Goal: Contribute content: Contribute content

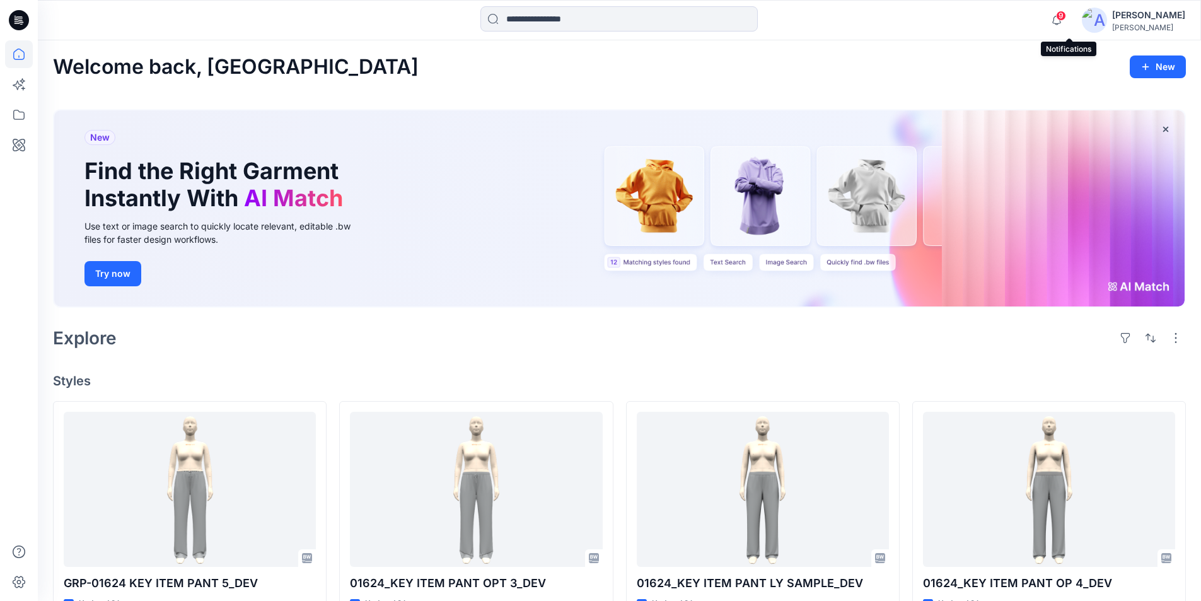
click at [1066, 12] on span "9" at bounding box center [1061, 16] width 10 height 10
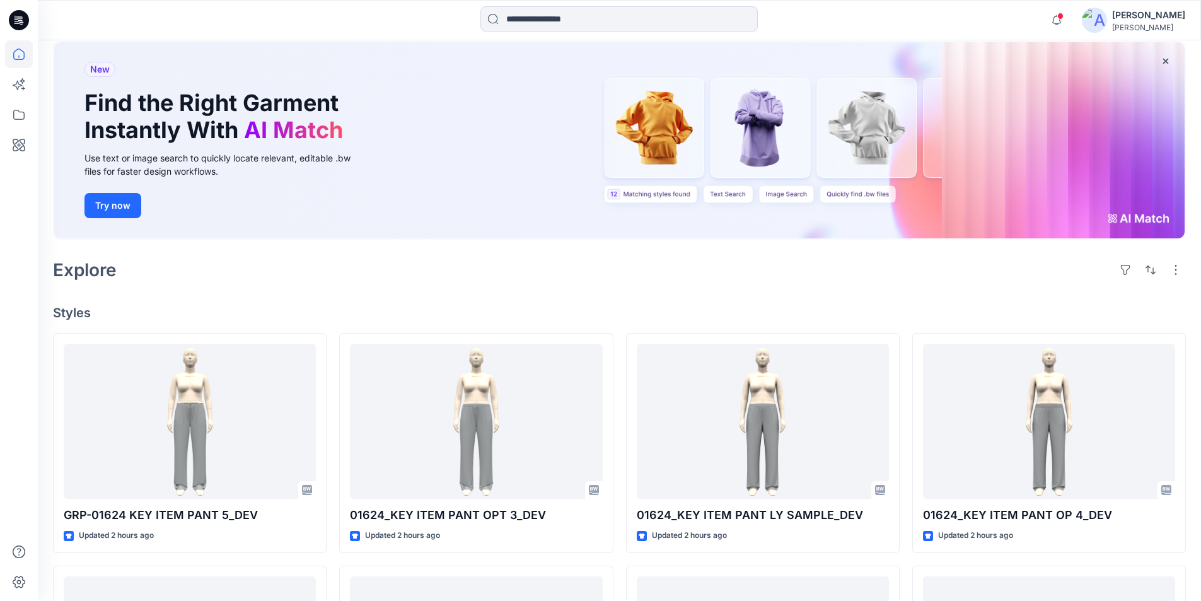
scroll to position [63, 0]
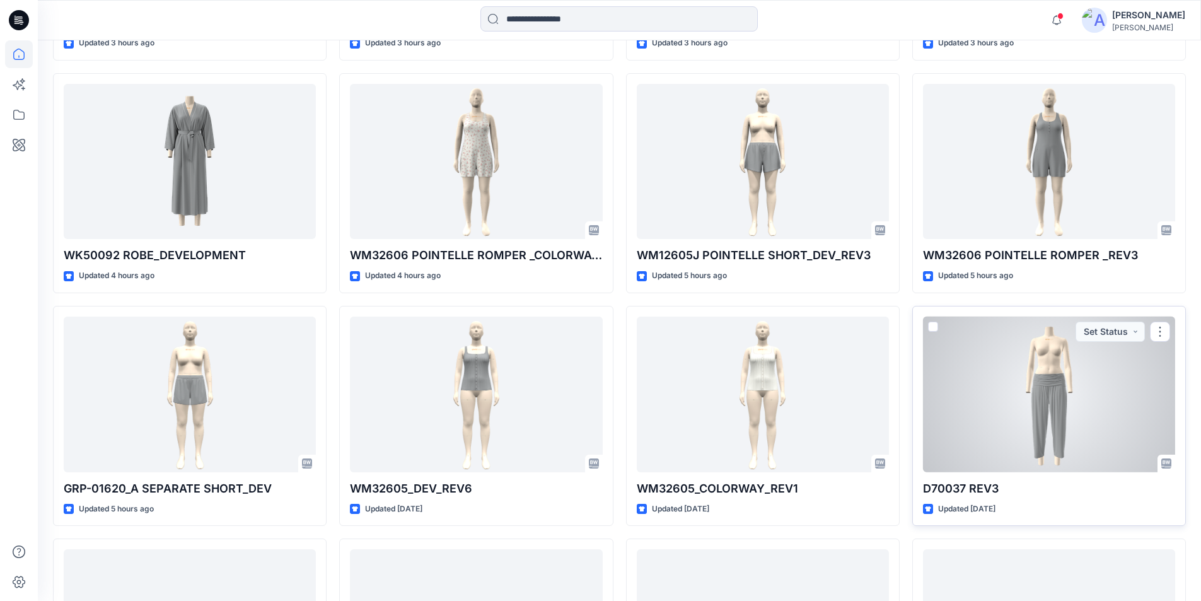
scroll to position [609, 0]
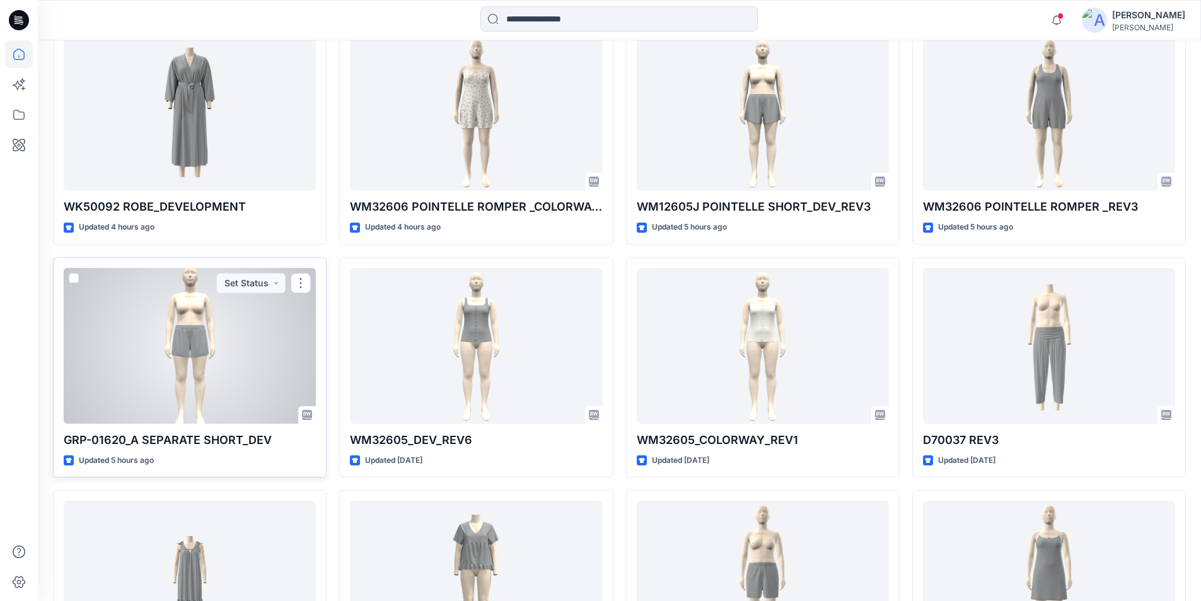
click at [224, 400] on div at bounding box center [190, 346] width 252 height 156
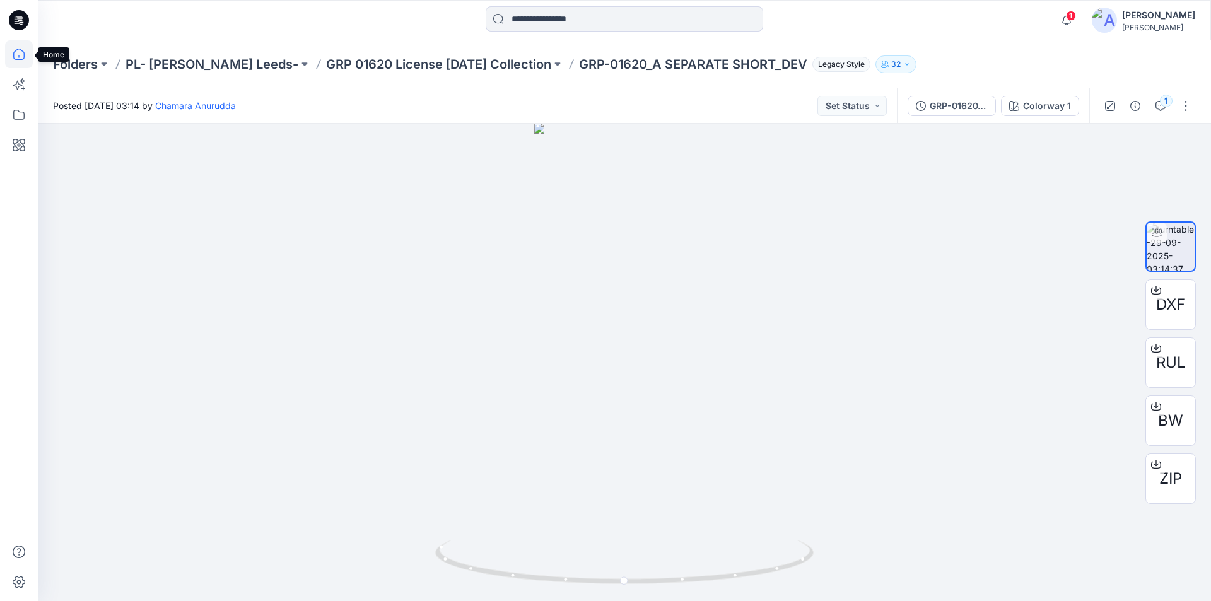
click at [18, 52] on icon at bounding box center [19, 54] width 28 height 28
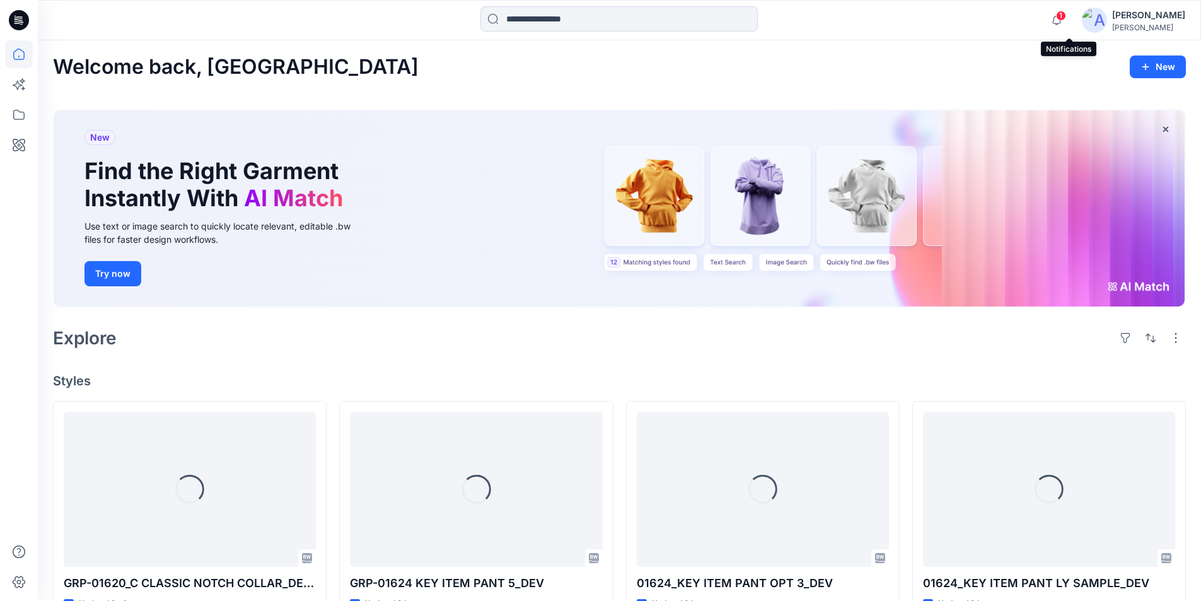
click at [1066, 16] on span "1" at bounding box center [1061, 16] width 10 height 10
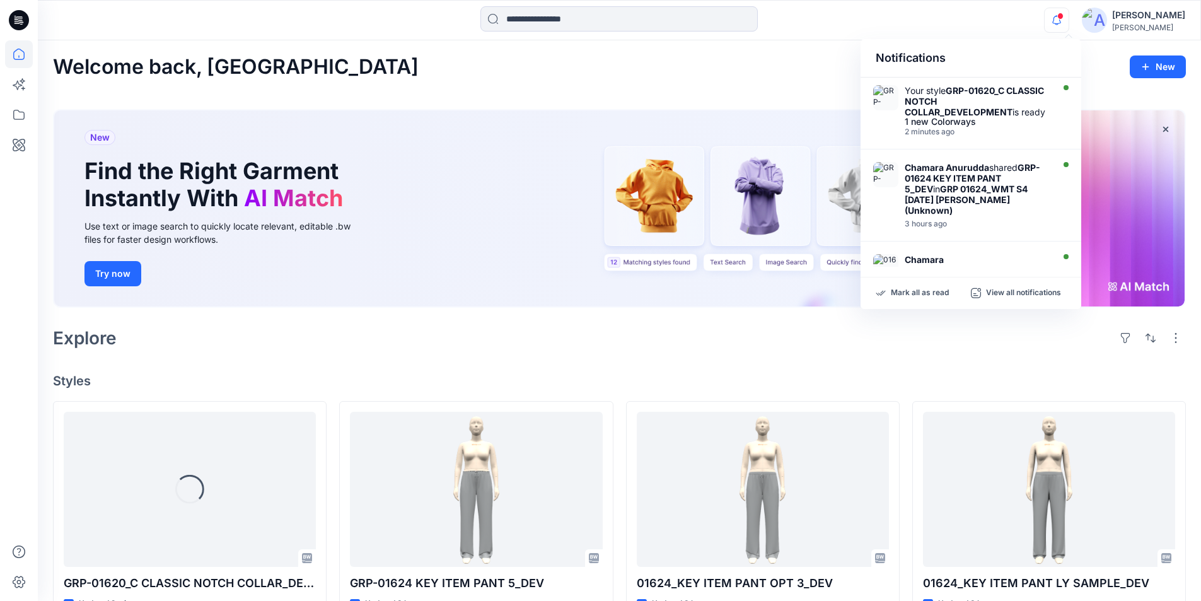
click at [861, 40] on div "Notifications" at bounding box center [971, 58] width 221 height 38
click at [795, 40] on div "Notifications Your style GRP-01620_C CLASSIC NOTCH COLLAR_DEVELOPMENT is ready …" at bounding box center [619, 20] width 1163 height 40
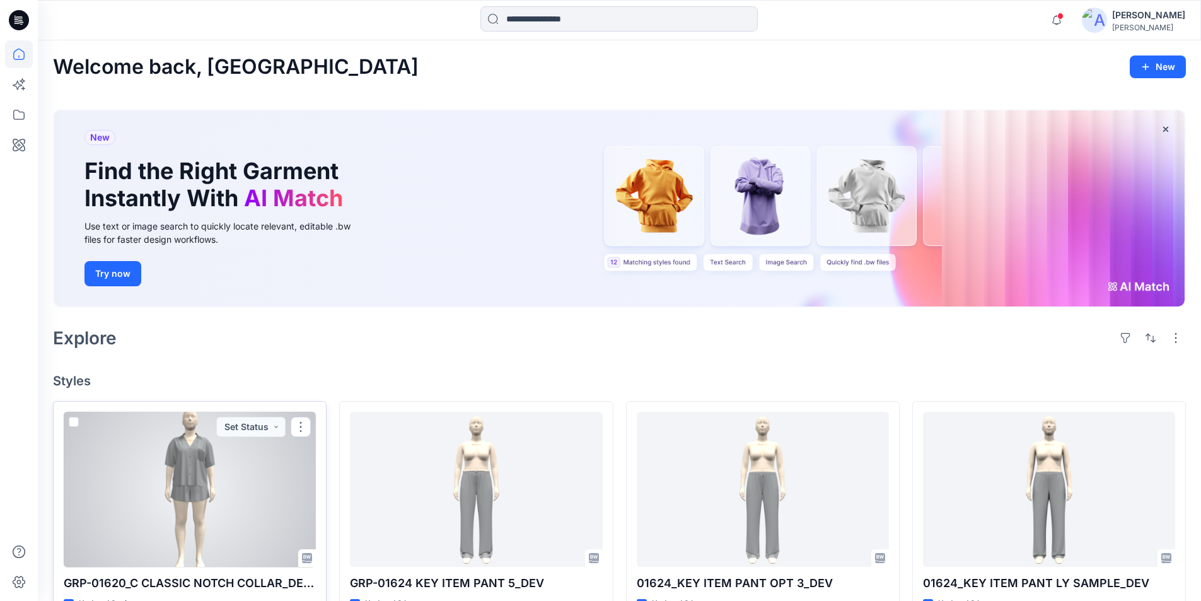
scroll to position [126, 0]
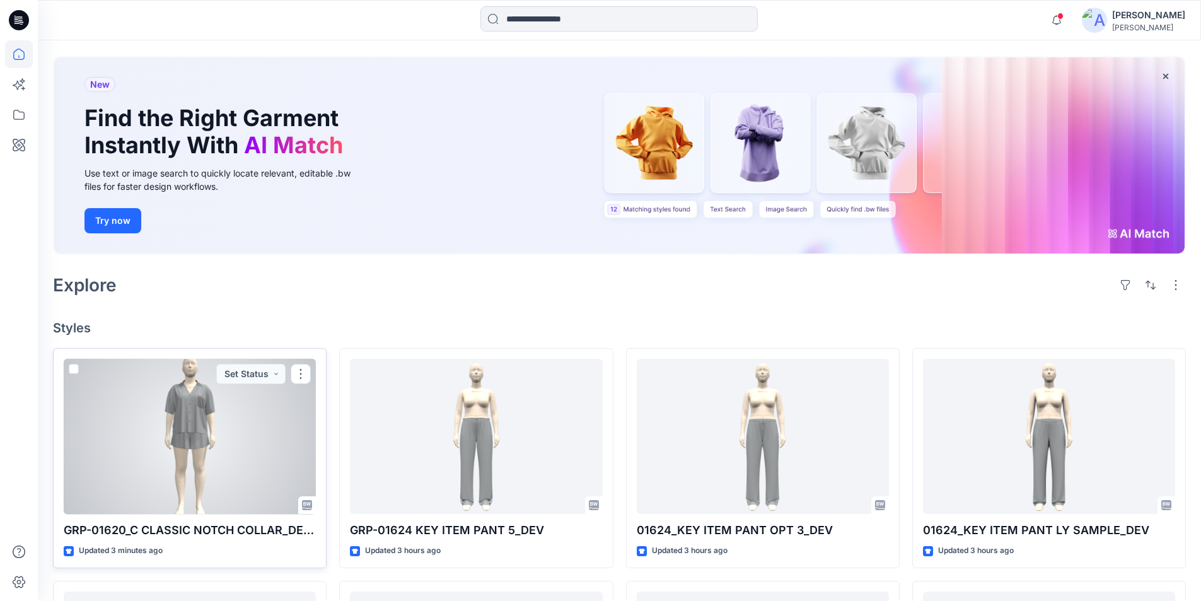
scroll to position [126, 0]
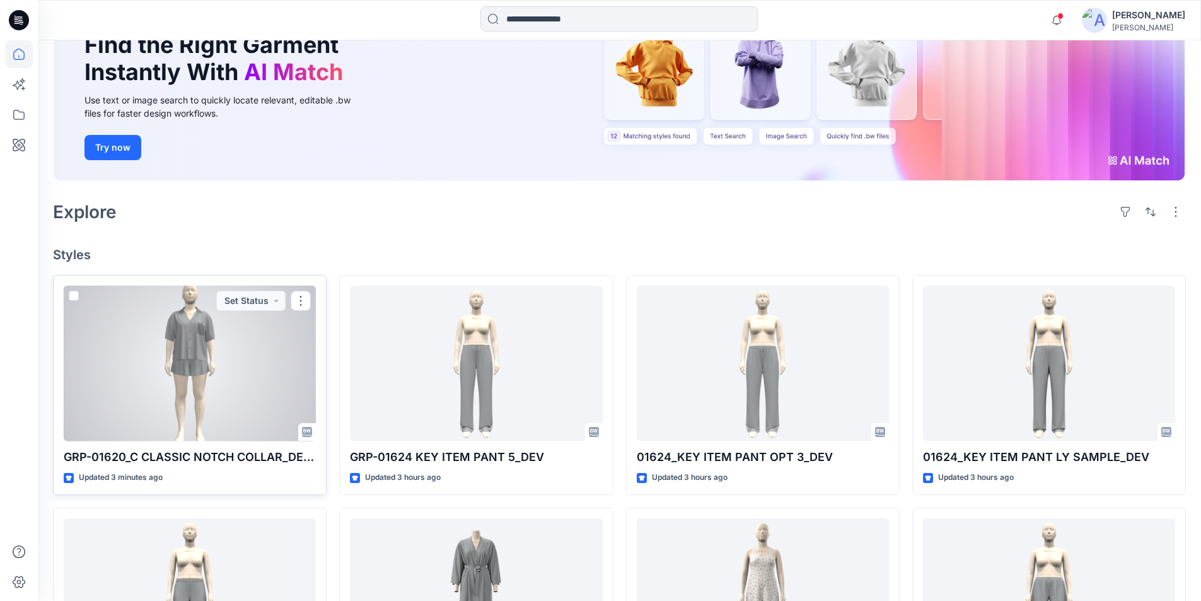
click at [199, 366] on div at bounding box center [190, 364] width 252 height 156
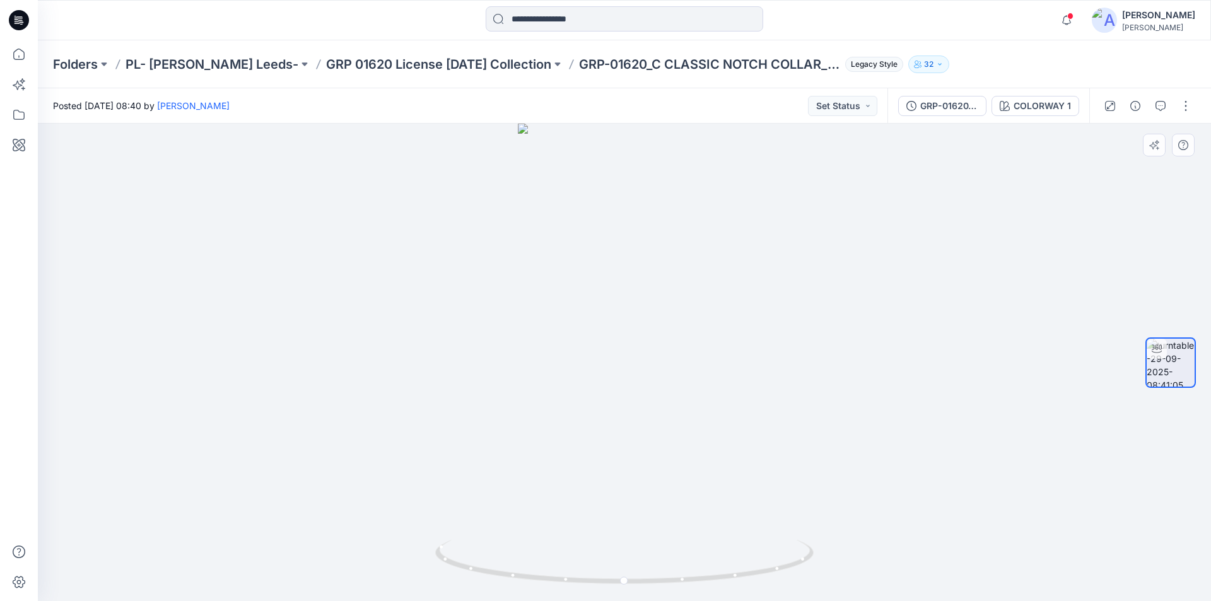
drag, startPoint x: 658, startPoint y: 301, endPoint x: 661, endPoint y: 513, distance: 211.9
drag, startPoint x: 742, startPoint y: 579, endPoint x: 979, endPoint y: 573, distance: 237.2
click at [979, 573] on div at bounding box center [624, 362] width 1173 height 477
click at [665, 578] on icon at bounding box center [626, 563] width 382 height 47
drag, startPoint x: 632, startPoint y: 413, endPoint x: 638, endPoint y: 532, distance: 119.3
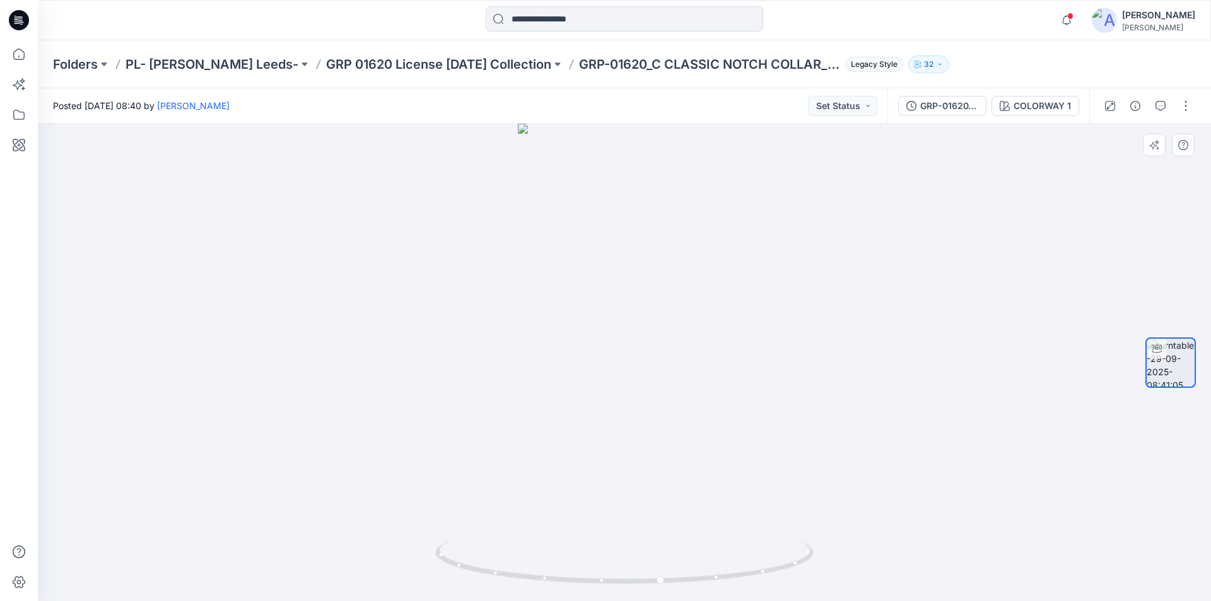
drag, startPoint x: 638, startPoint y: 354, endPoint x: 621, endPoint y: 500, distance: 146.6
click at [1187, 105] on button "button" at bounding box center [1185, 106] width 20 height 20
click at [1092, 135] on button "Edit" at bounding box center [1133, 135] width 116 height 23
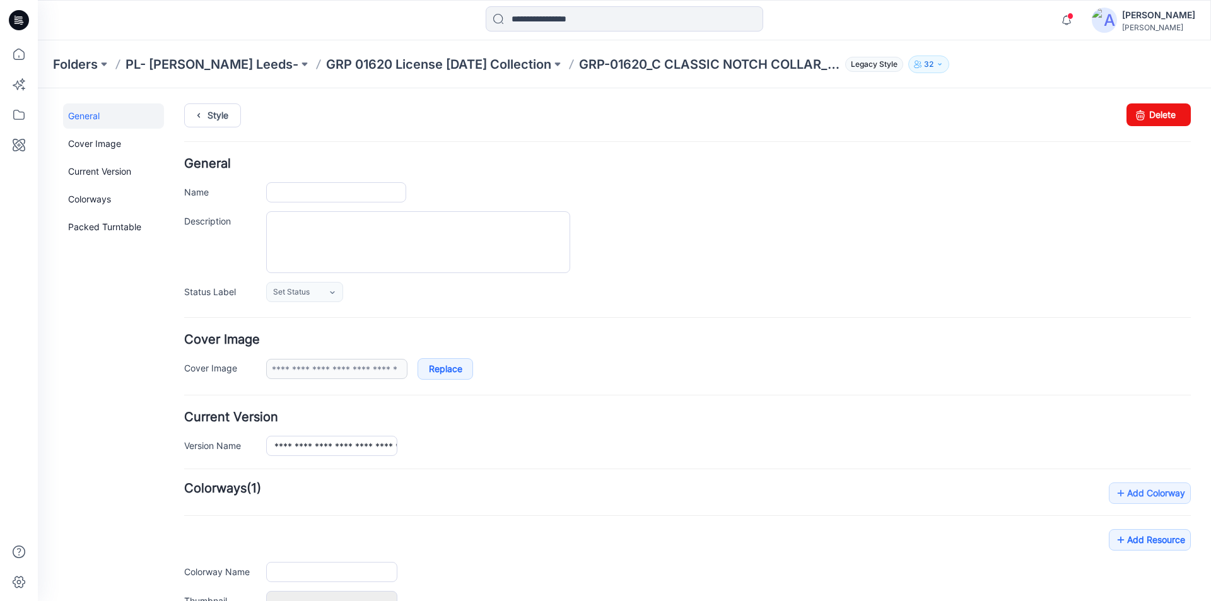
type input "**********"
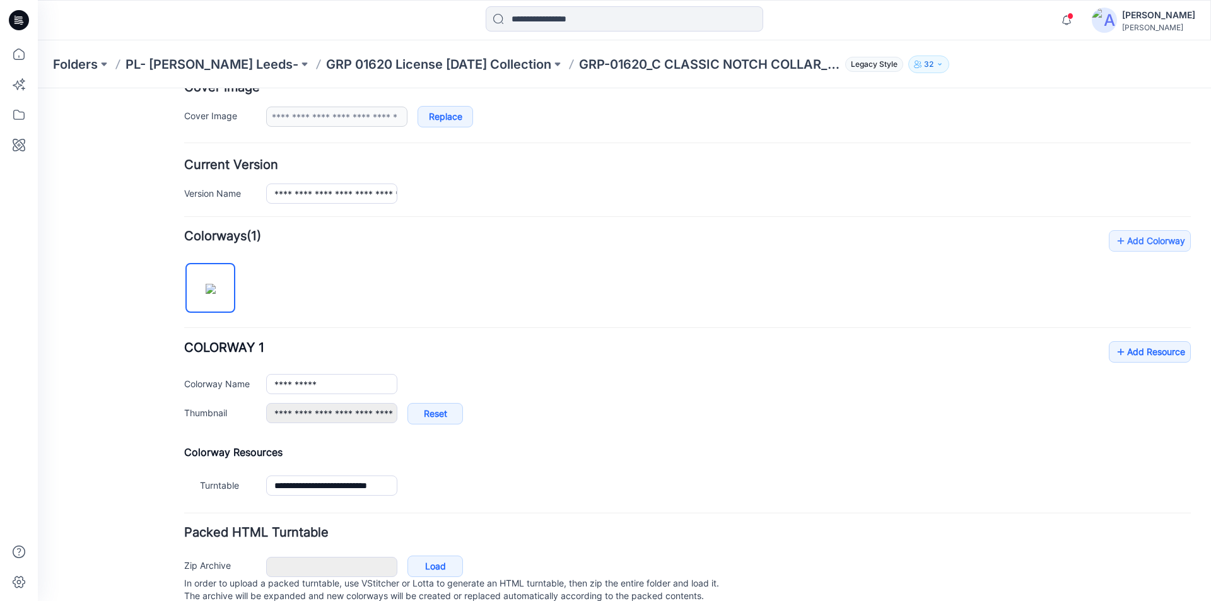
scroll to position [296, 0]
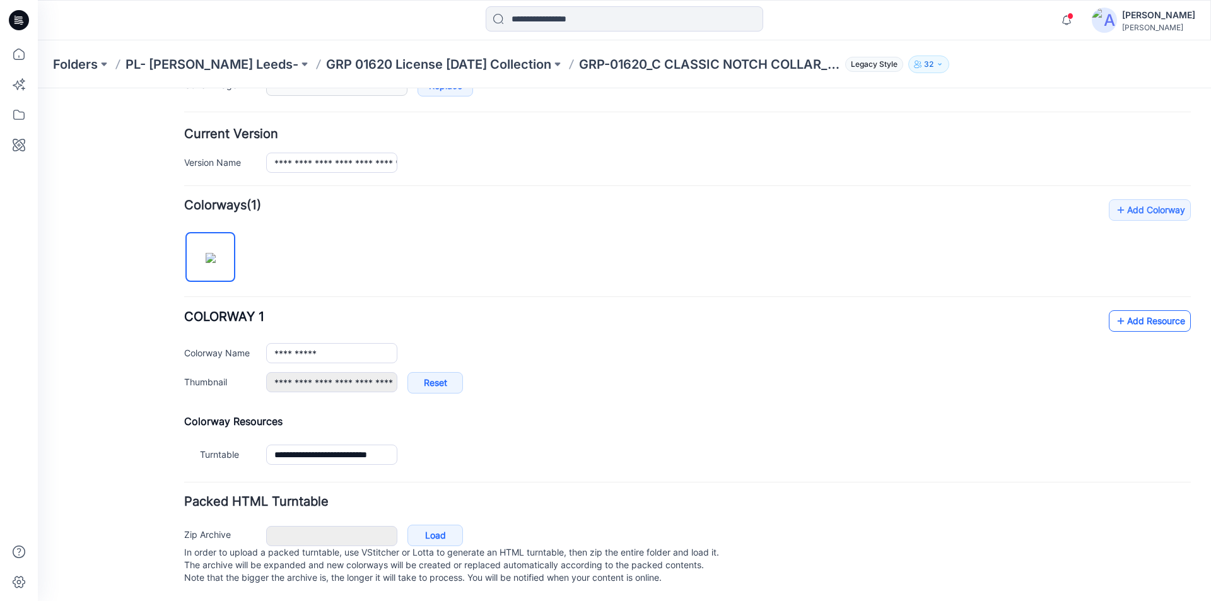
click at [1129, 310] on link "Add Resource" at bounding box center [1150, 320] width 82 height 21
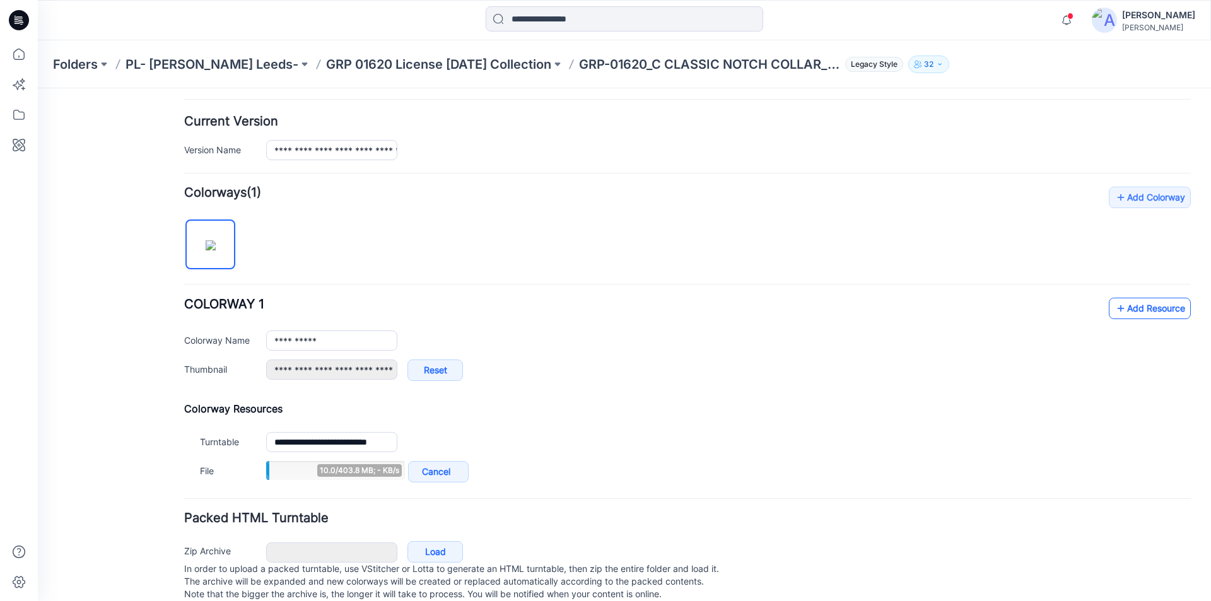
click at [1148, 306] on link "Add Resource" at bounding box center [1150, 308] width 82 height 21
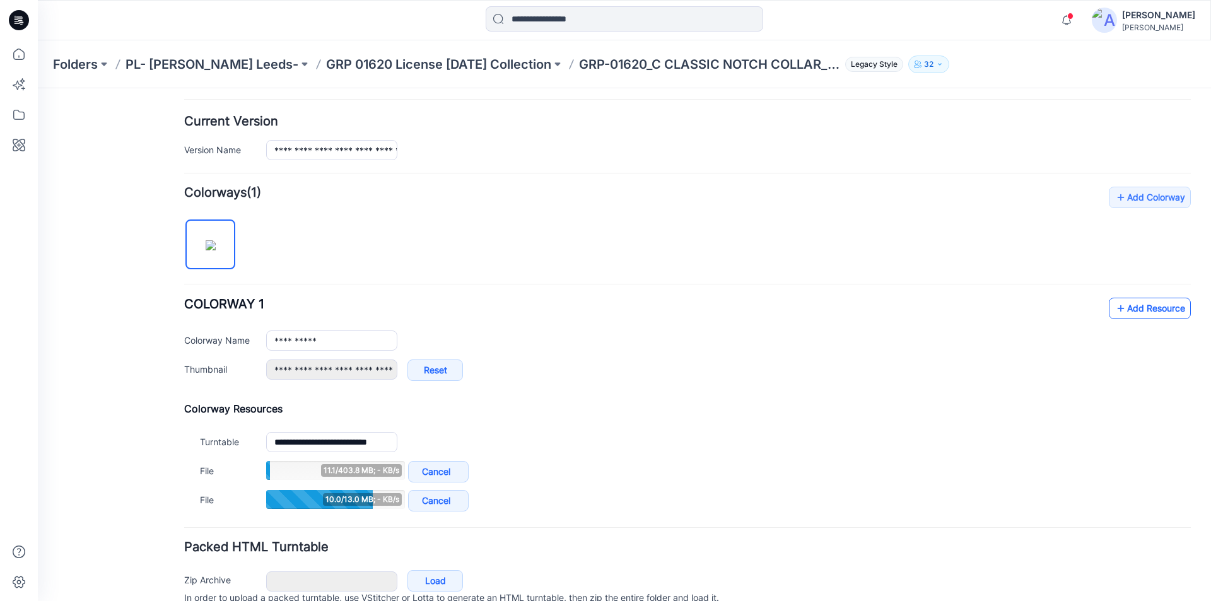
click at [1127, 306] on link "Add Resource" at bounding box center [1150, 308] width 82 height 21
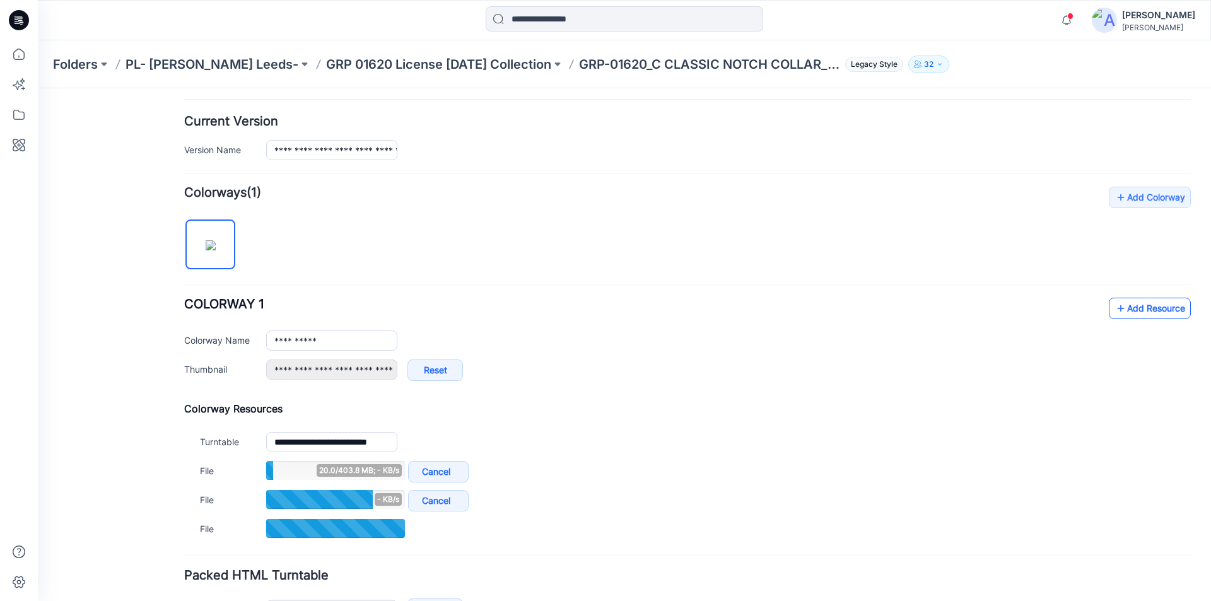
click at [1145, 308] on link "Add Resource" at bounding box center [1150, 308] width 82 height 21
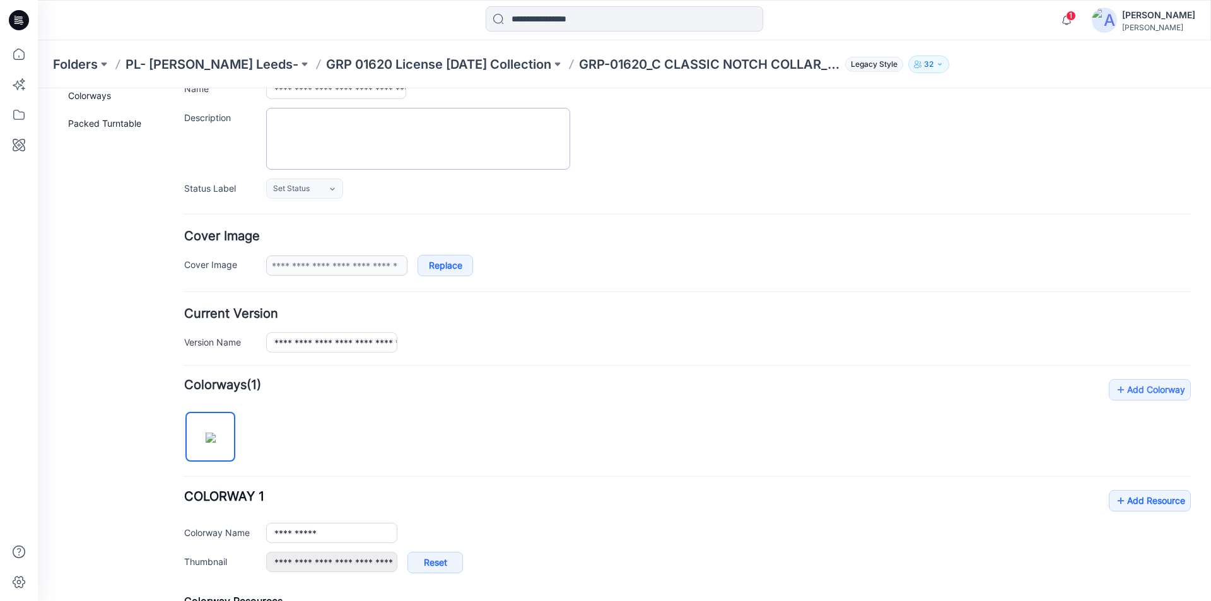
scroll to position [0, 0]
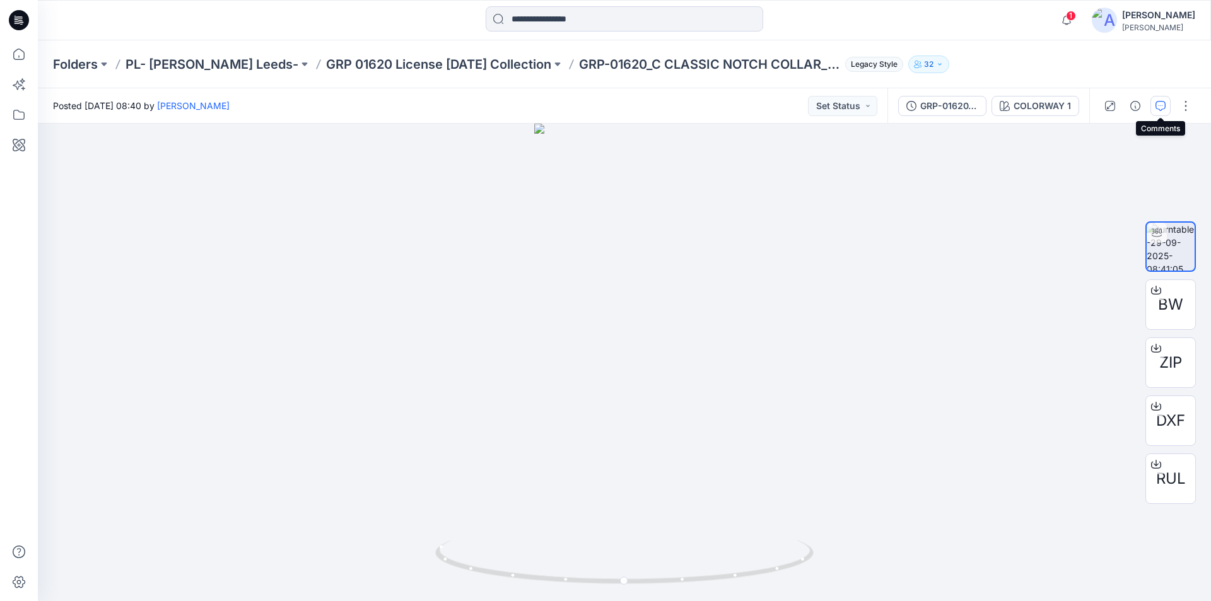
click at [1153, 108] on button "button" at bounding box center [1160, 106] width 20 height 20
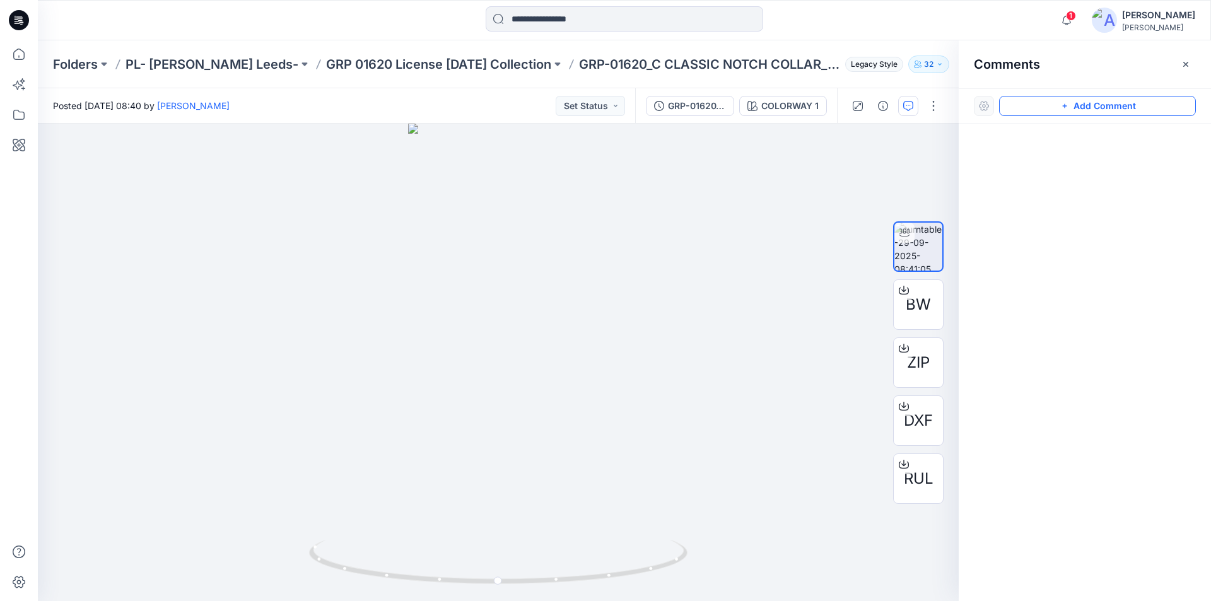
click at [1110, 105] on button "Add Comment" at bounding box center [1097, 106] width 197 height 20
click at [521, 317] on div "1" at bounding box center [498, 362] width 921 height 477
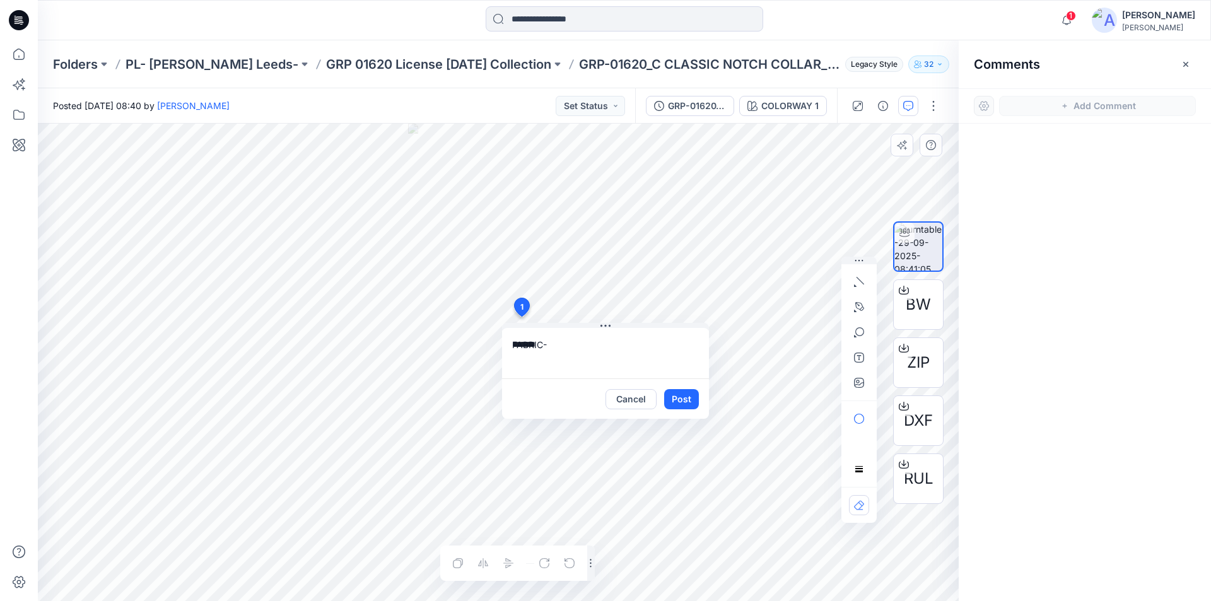
click at [578, 351] on textarea "*******" at bounding box center [605, 353] width 207 height 50
paste textarea "*****"
click at [595, 346] on textarea "**********" at bounding box center [605, 353] width 207 height 50
paste textarea "**********"
click at [573, 344] on textarea "**********" at bounding box center [605, 353] width 207 height 50
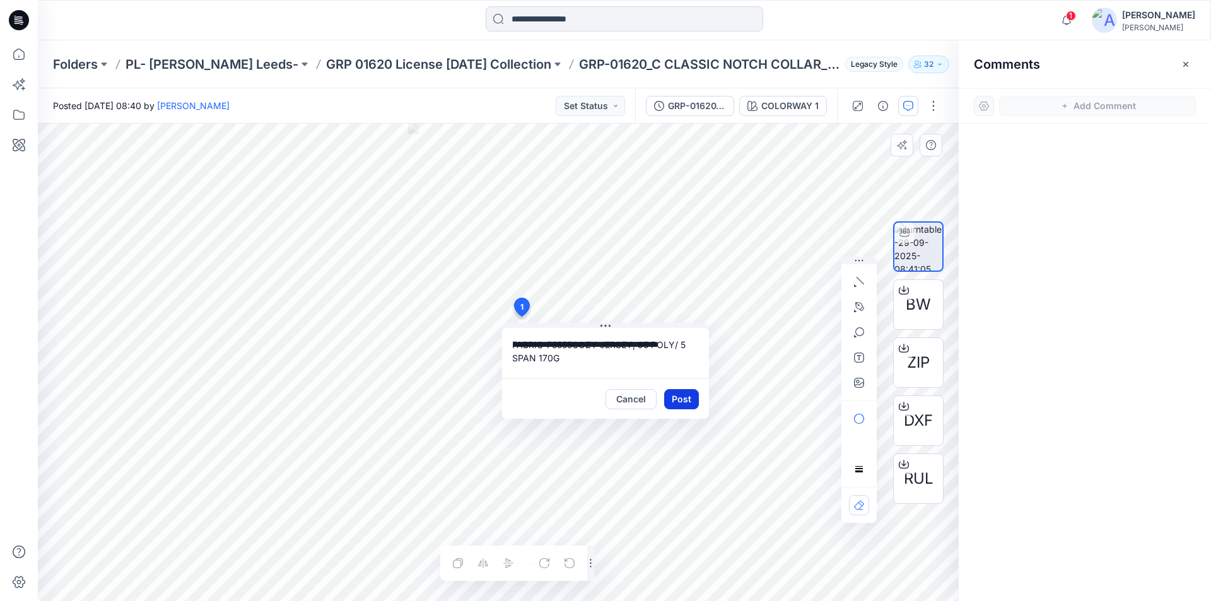
type textarea "**********"
click at [685, 402] on button "Post" at bounding box center [681, 399] width 35 height 20
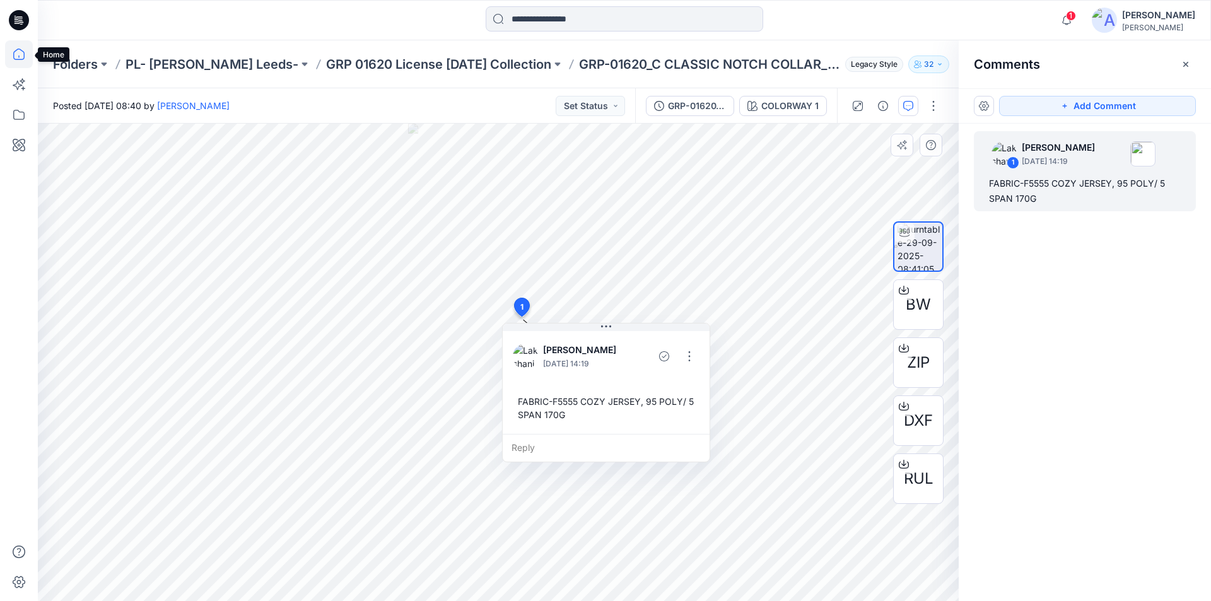
click at [18, 53] on icon at bounding box center [19, 54] width 28 height 28
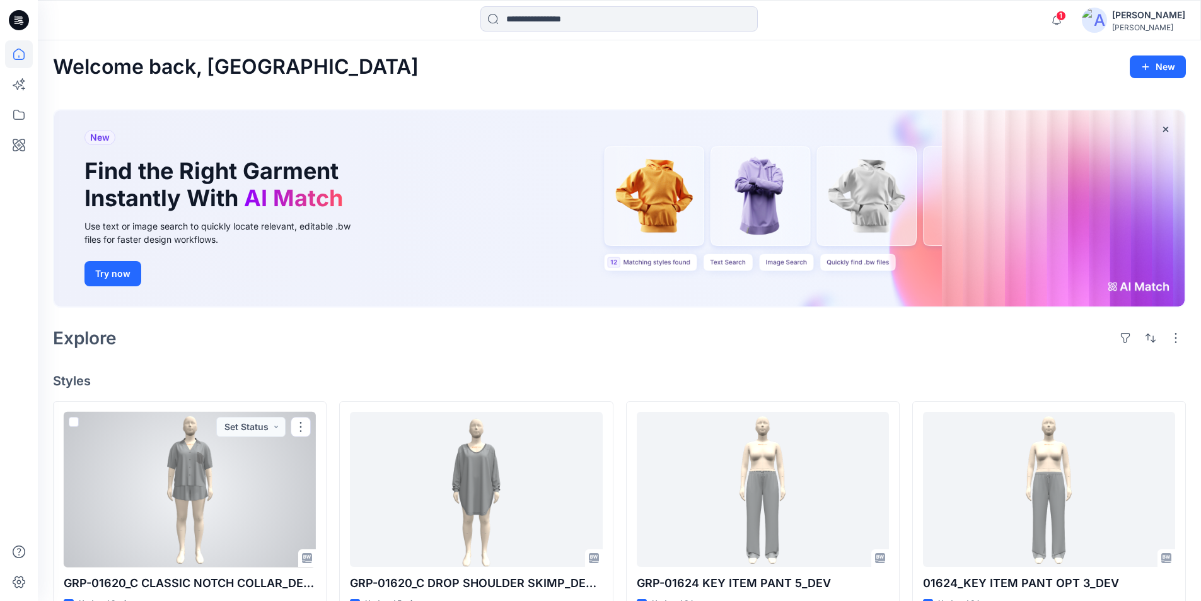
click at [231, 489] on div at bounding box center [190, 490] width 252 height 156
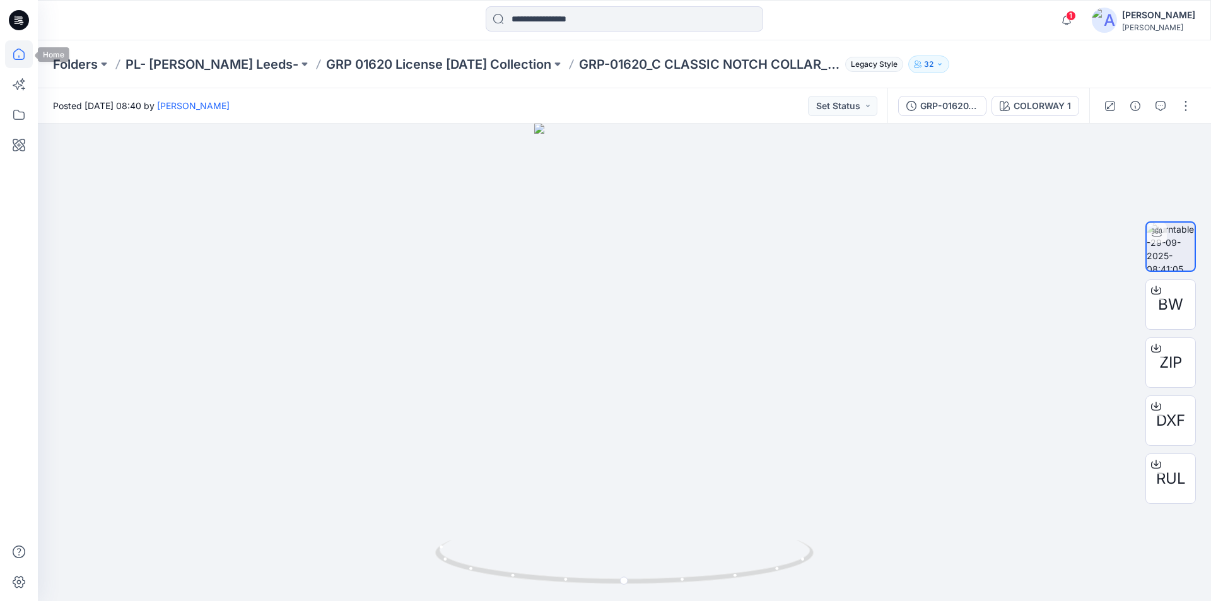
click at [20, 58] on icon at bounding box center [19, 54] width 28 height 28
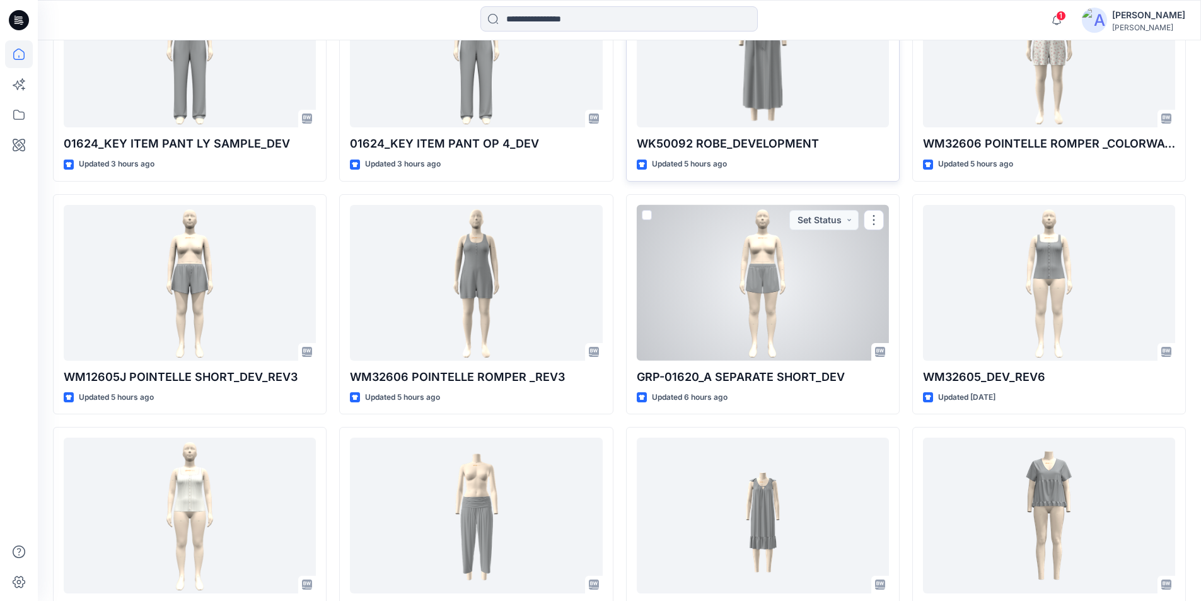
scroll to position [483, 0]
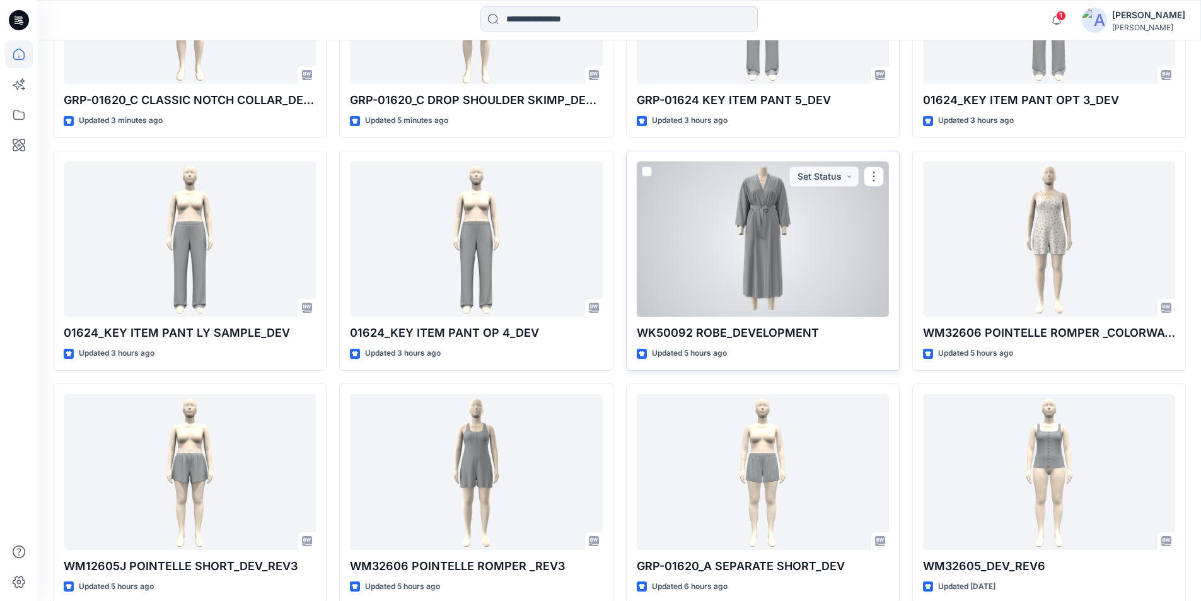
click at [767, 254] on div at bounding box center [763, 239] width 252 height 156
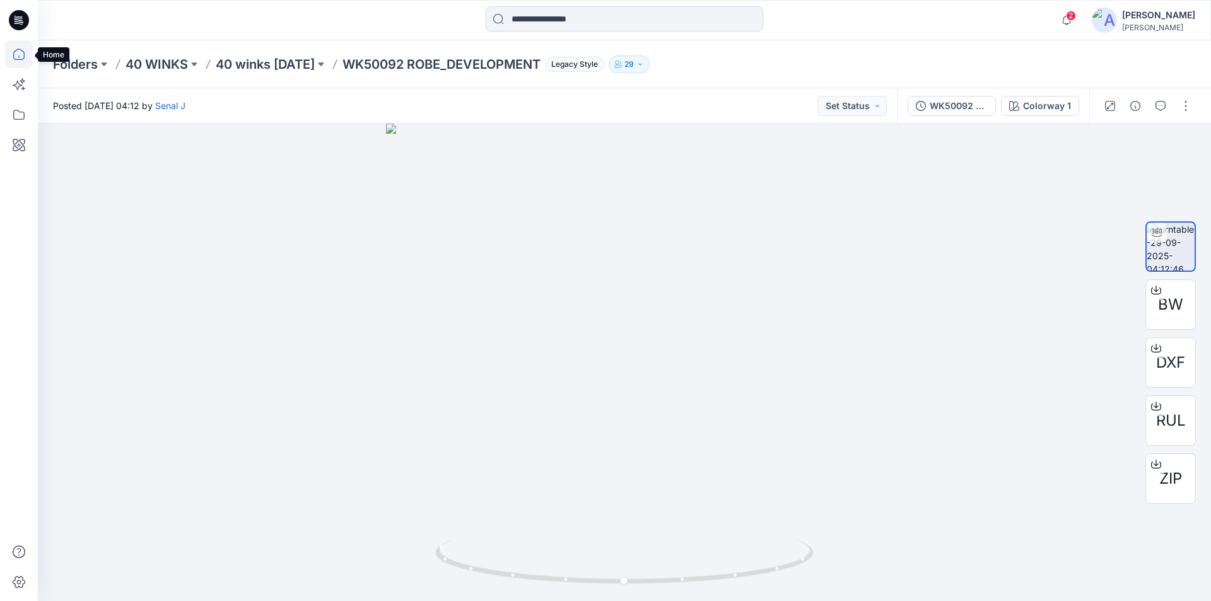
click at [23, 57] on icon at bounding box center [19, 54] width 28 height 28
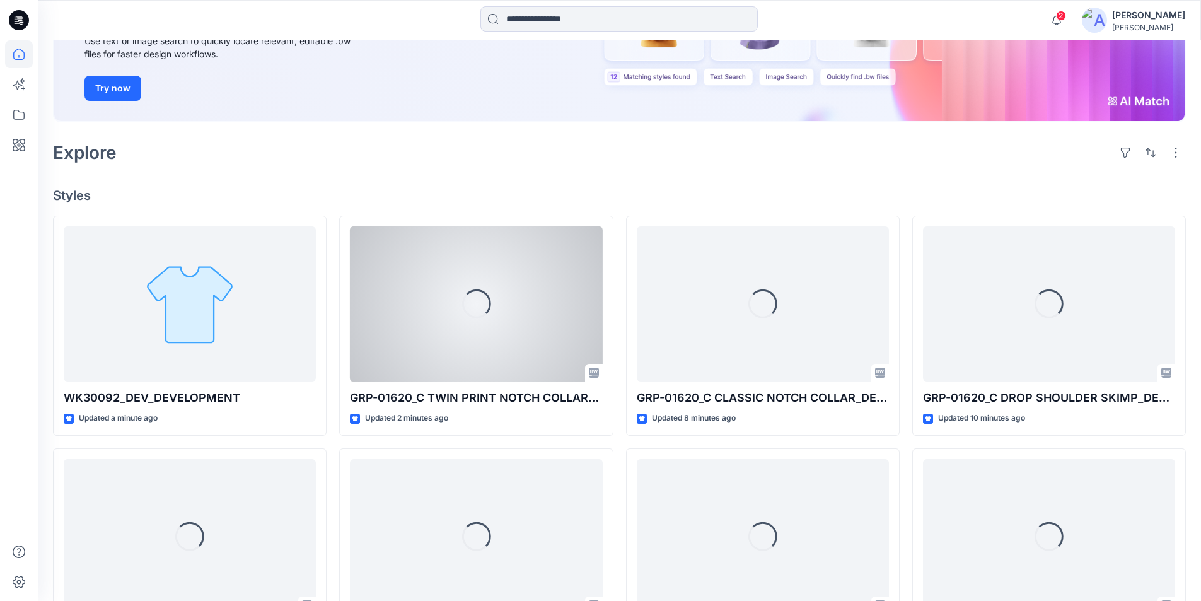
scroll to position [189, 0]
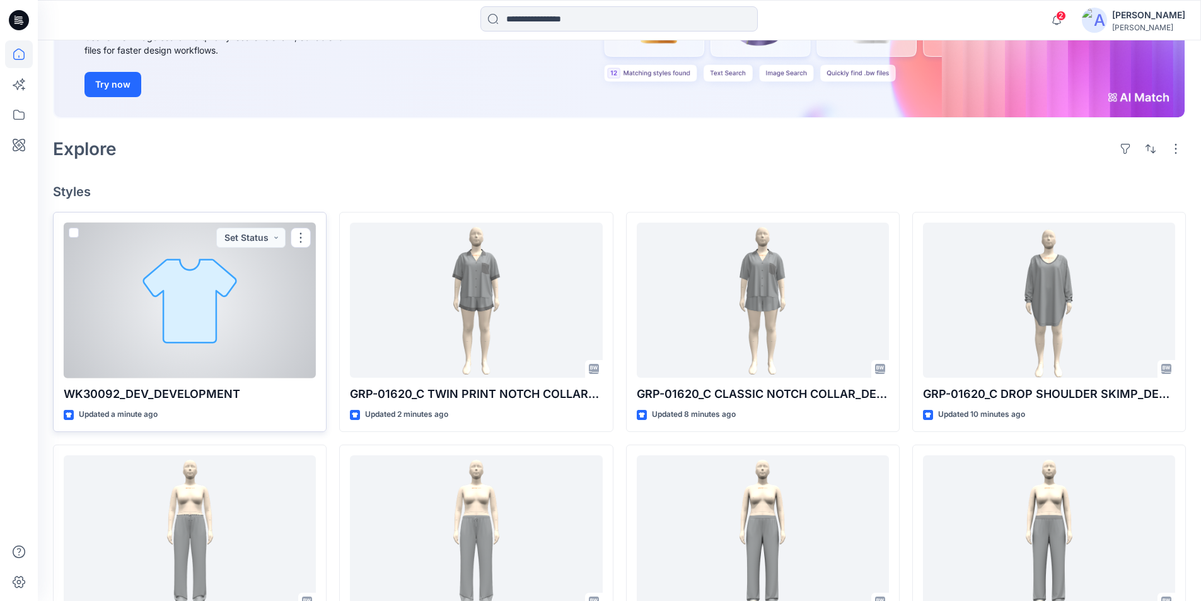
click at [219, 338] on div at bounding box center [190, 301] width 252 height 156
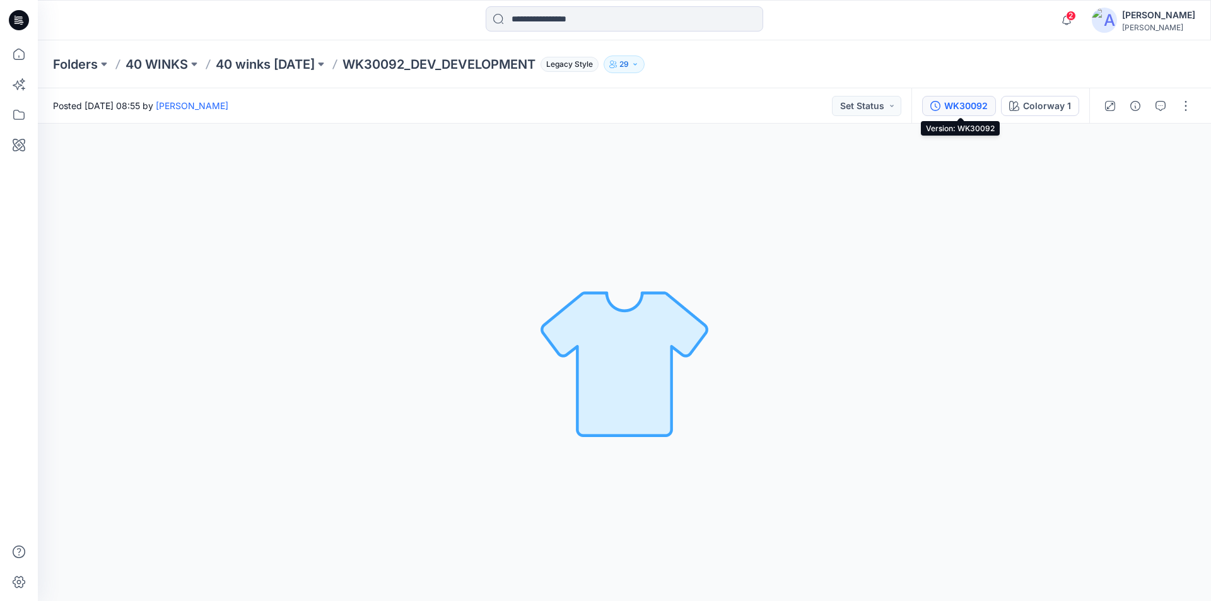
click at [961, 105] on div "WK30092" at bounding box center [966, 106] width 44 height 14
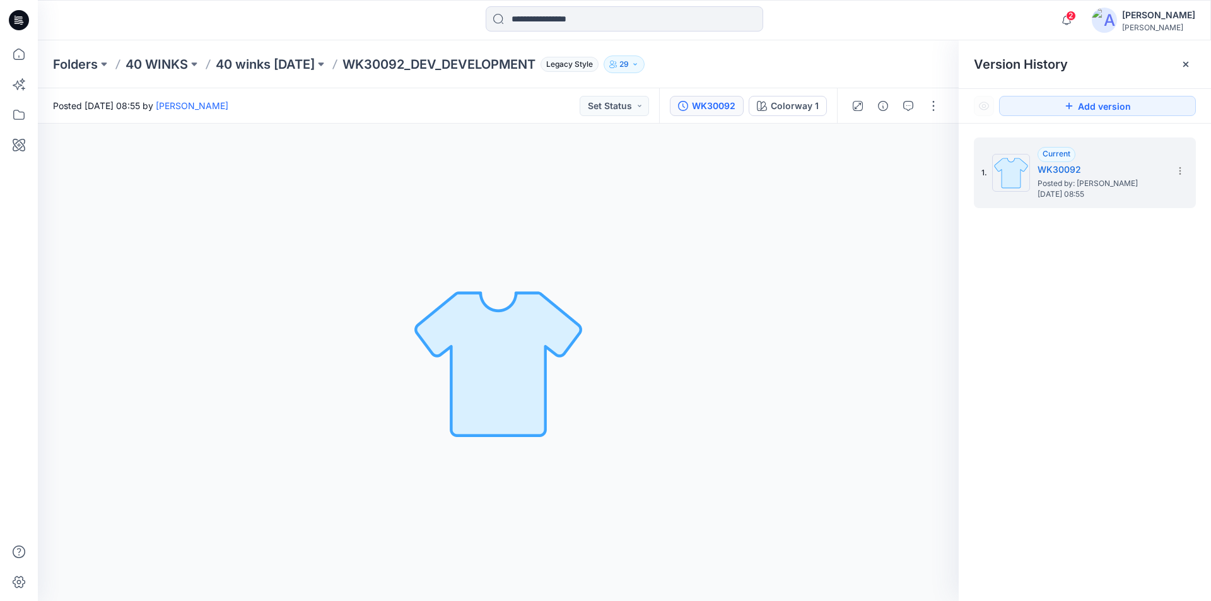
click at [888, 46] on div "Folders 40 WINKS 40 winks Nov 25 WK30092_DEV_DEVELOPMENT Legacy Style 29" at bounding box center [624, 64] width 1173 height 48
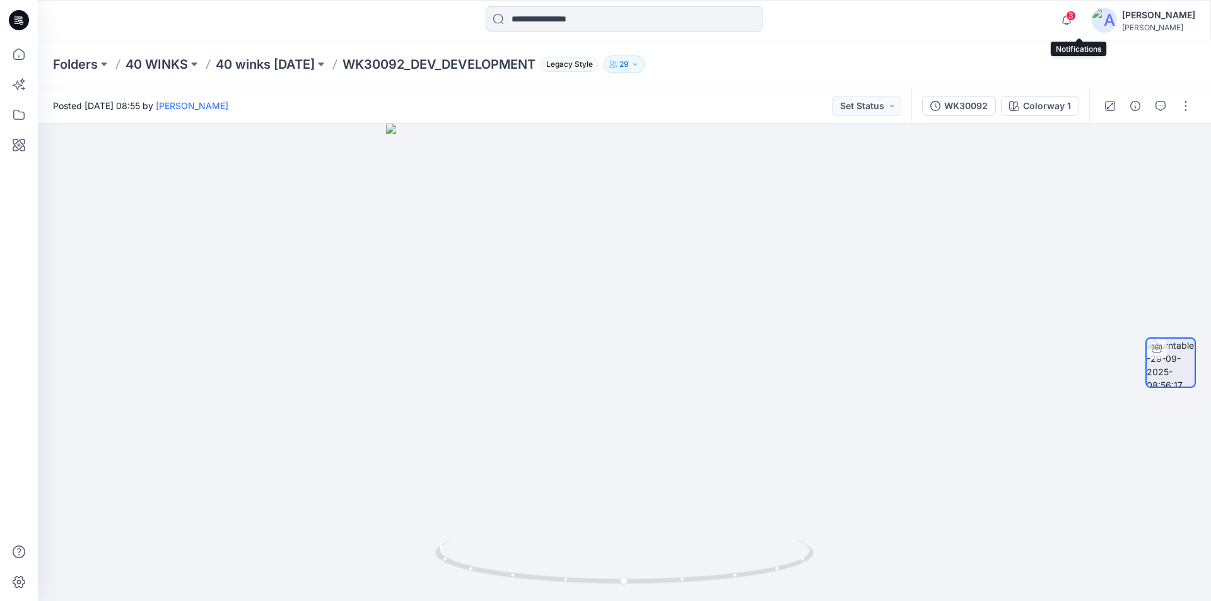
click at [1076, 18] on span "3" at bounding box center [1071, 16] width 10 height 10
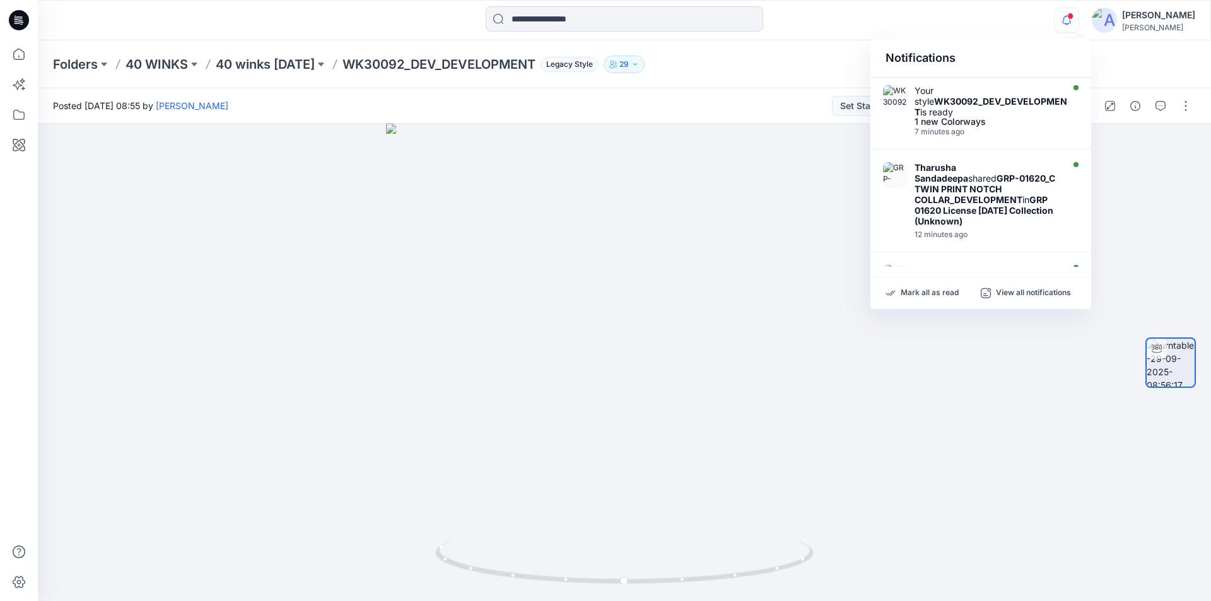
click at [827, 37] on div "Notifications Your style WK30092_DEV_DEVELOPMENT is ready 1 new Colorways 7 min…" at bounding box center [624, 20] width 1173 height 40
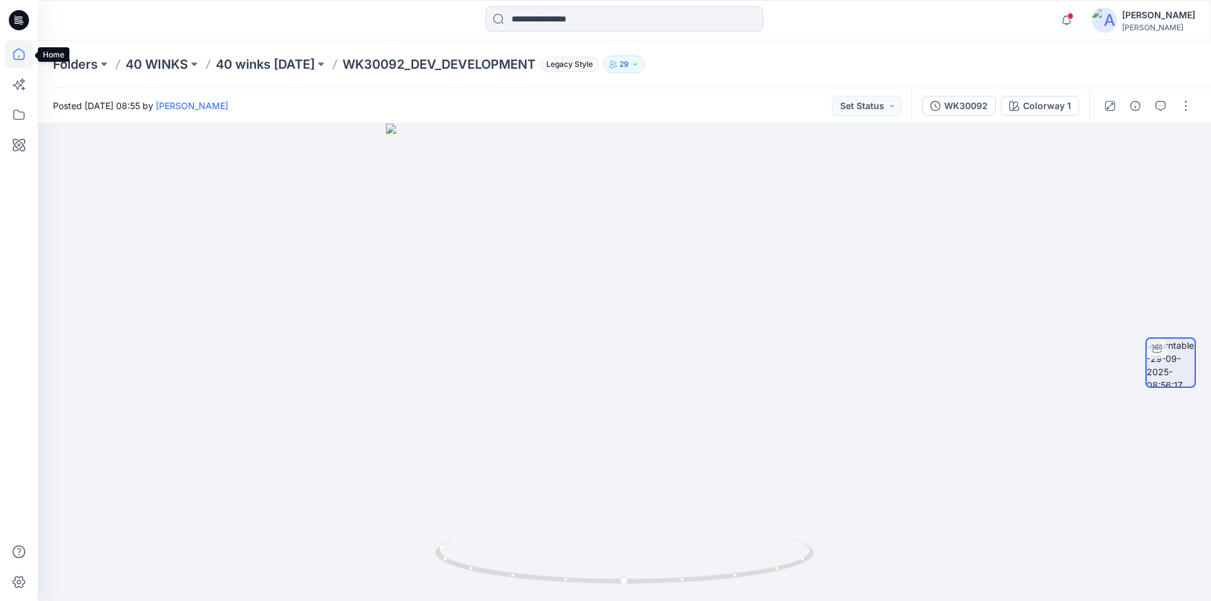
click at [20, 54] on icon at bounding box center [19, 54] width 28 height 28
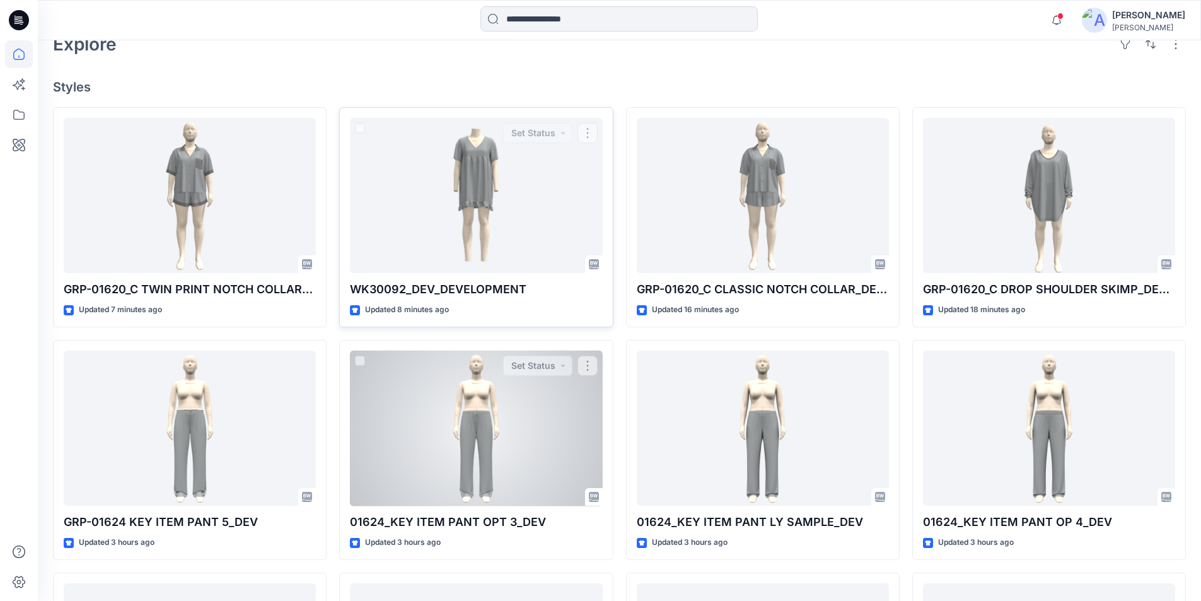
scroll to position [378, 0]
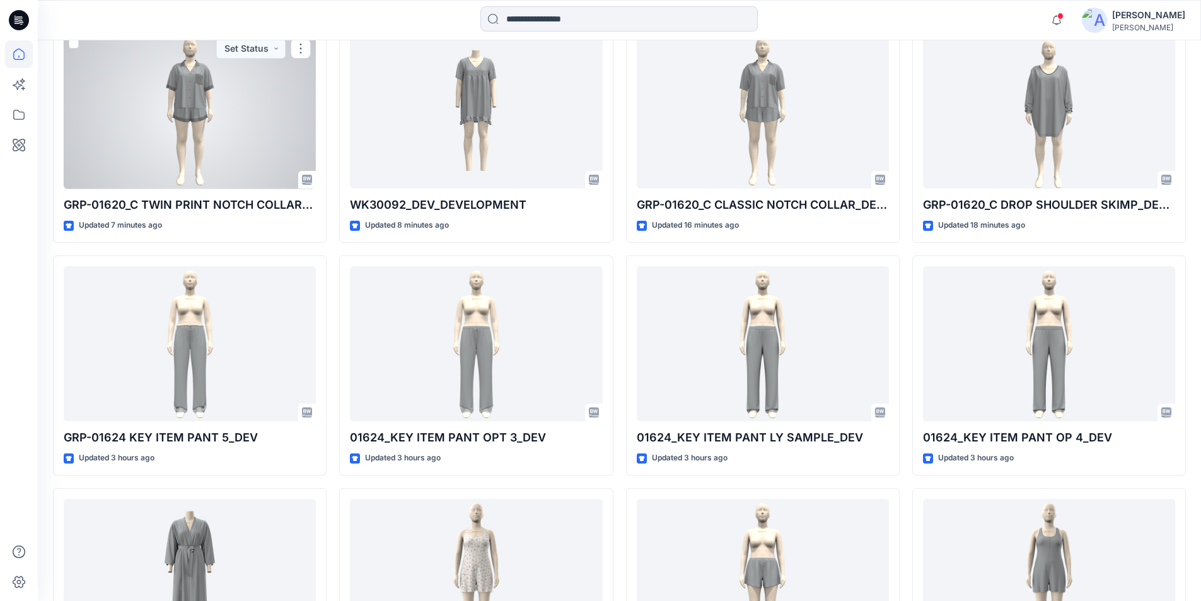
click at [238, 153] on div at bounding box center [190, 111] width 252 height 156
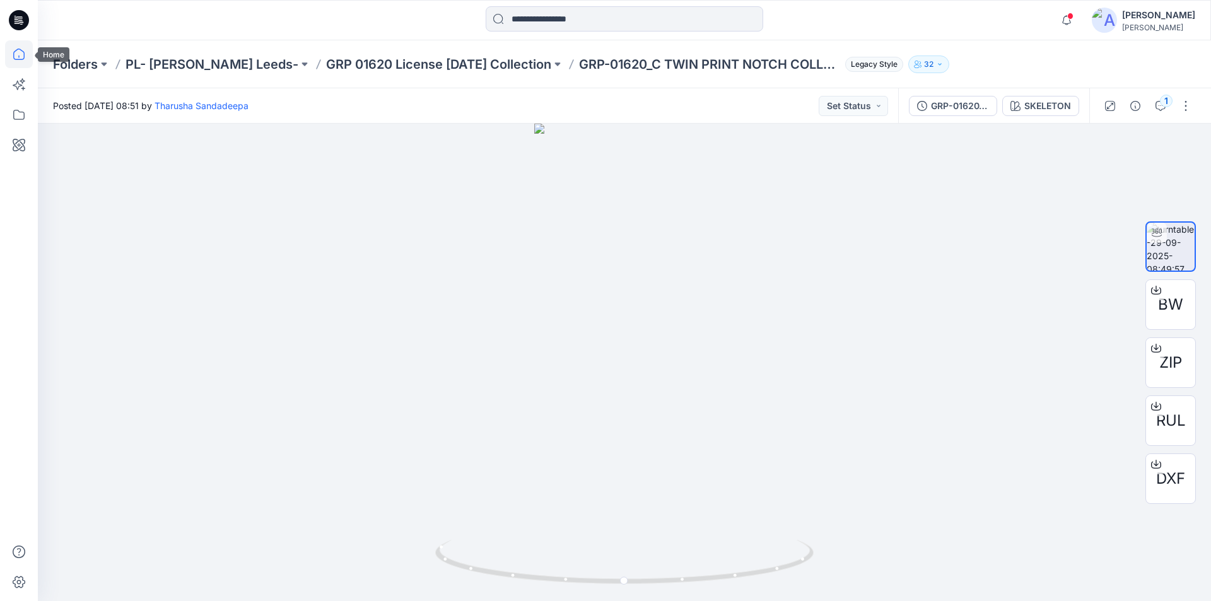
click at [21, 55] on icon at bounding box center [19, 54] width 28 height 28
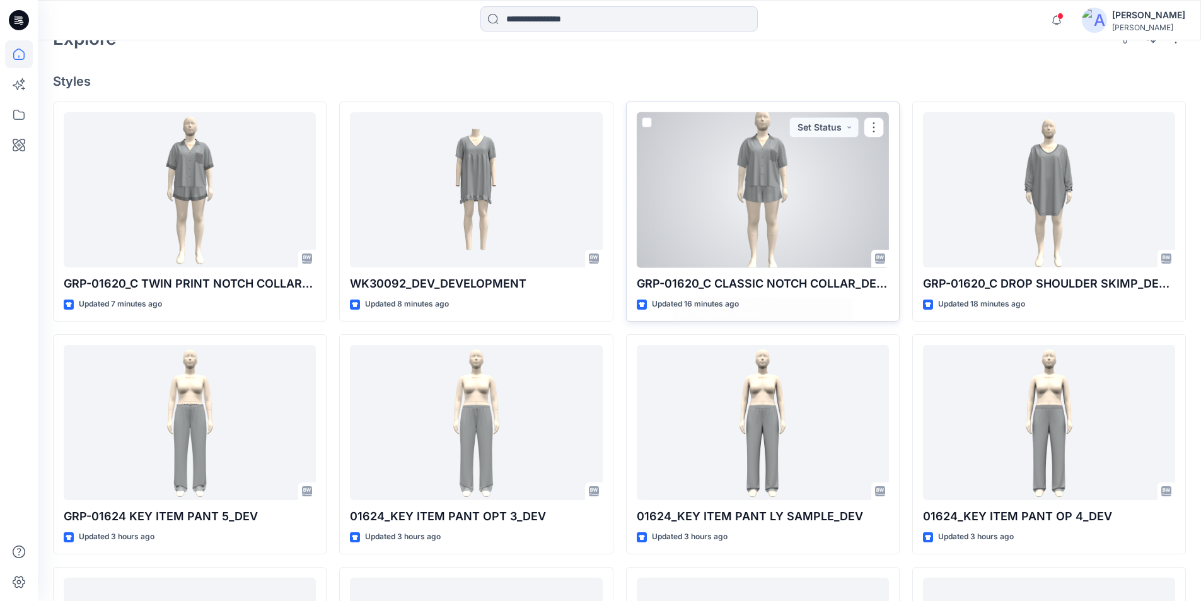
scroll to position [504, 0]
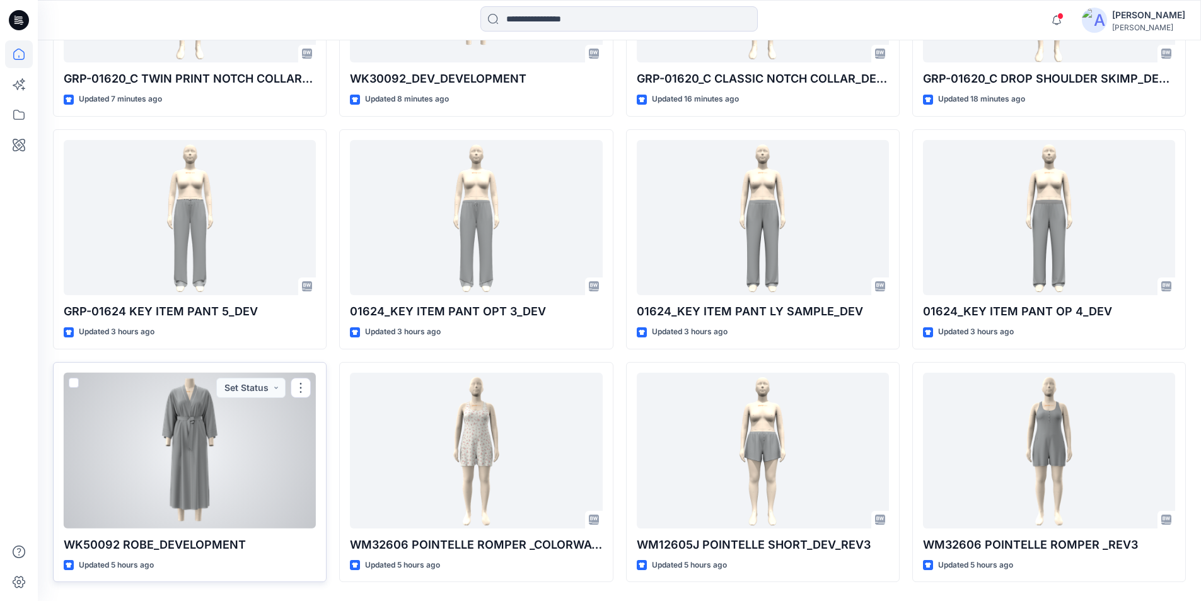
click at [236, 424] on div at bounding box center [190, 451] width 252 height 156
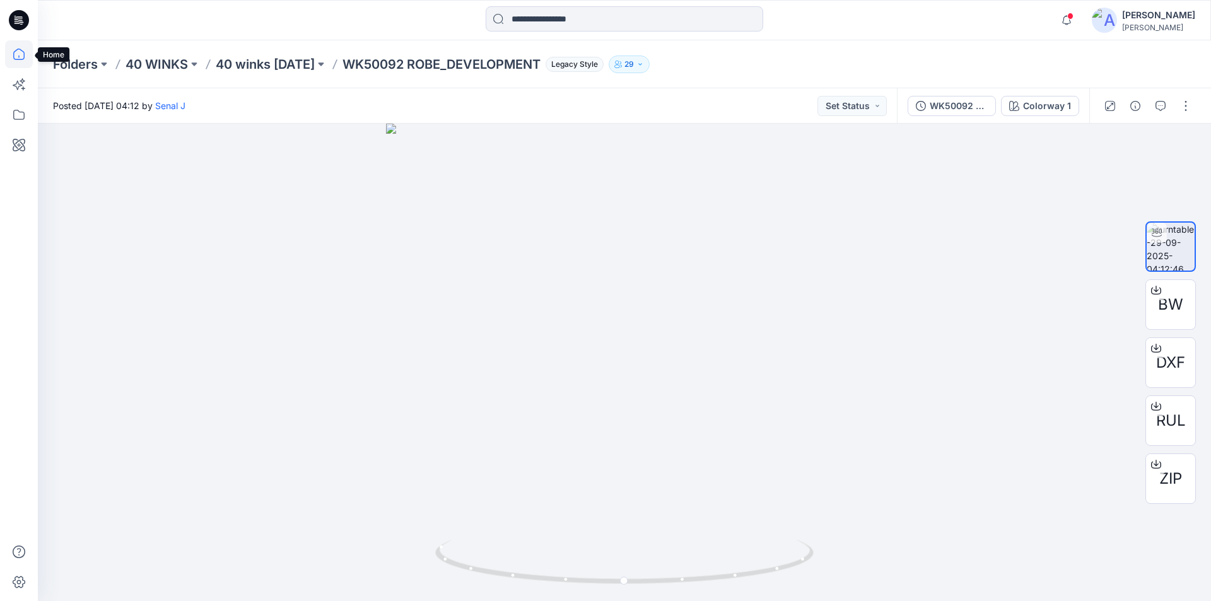
click at [16, 56] on icon at bounding box center [19, 54] width 28 height 28
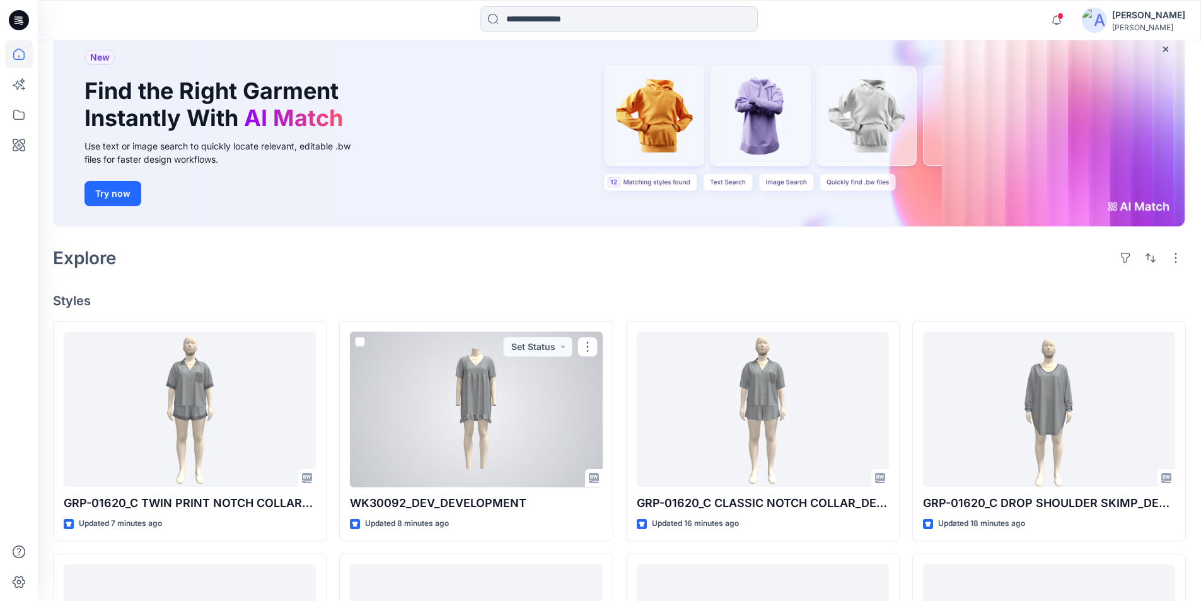
scroll to position [189, 0]
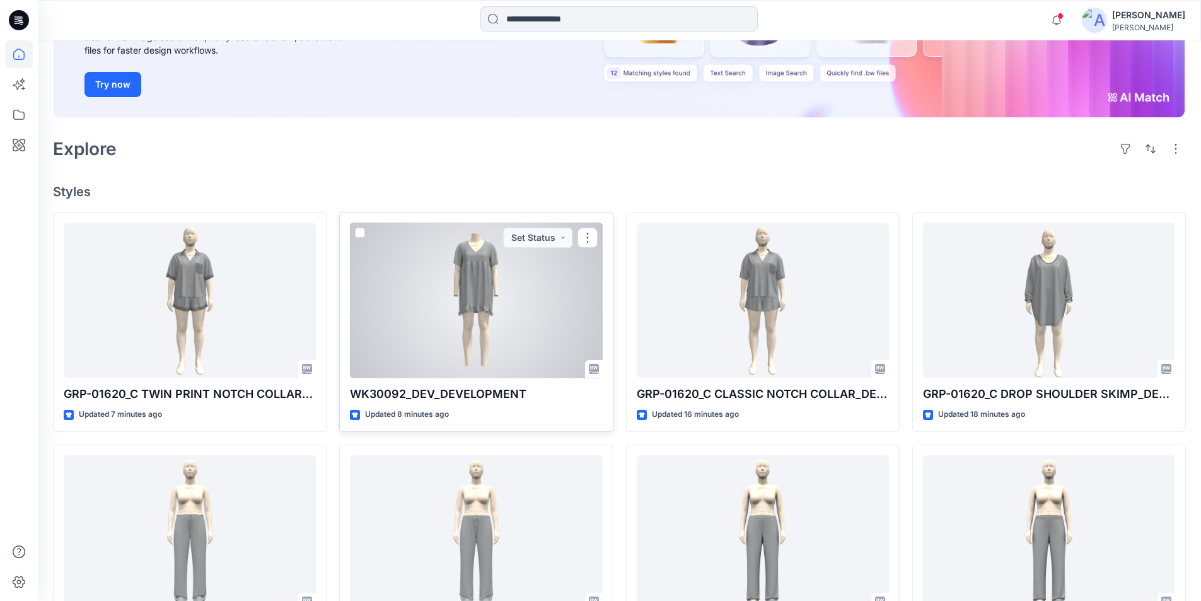
click at [488, 351] on div at bounding box center [476, 301] width 252 height 156
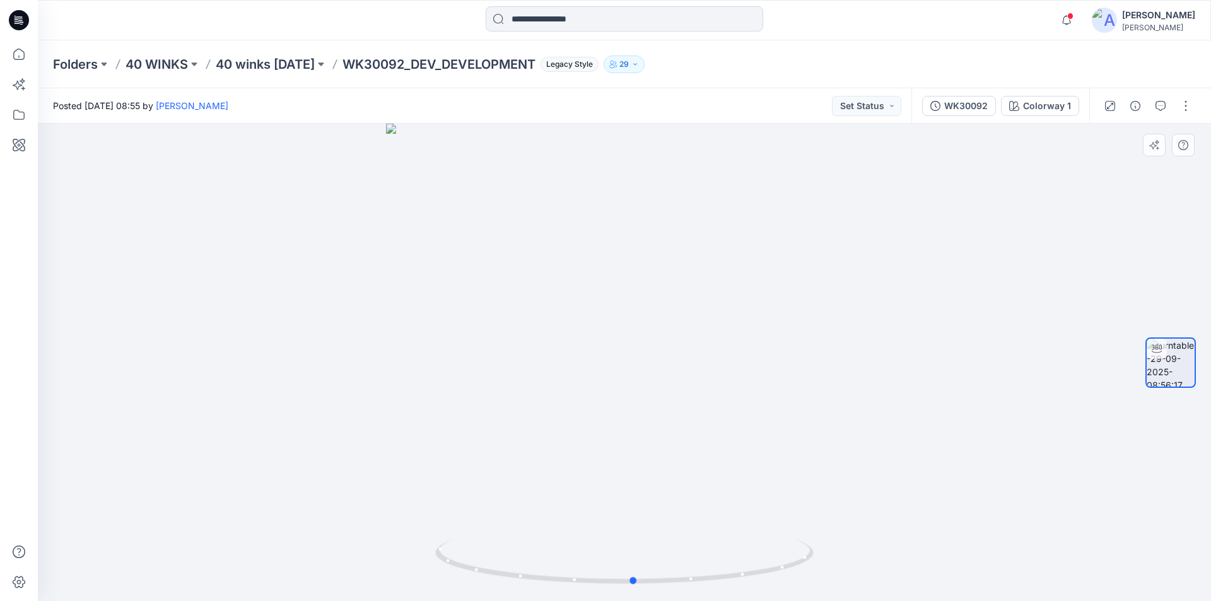
drag, startPoint x: 626, startPoint y: 582, endPoint x: 1013, endPoint y: 571, distance: 388.0
click at [1013, 571] on div at bounding box center [624, 362] width 1173 height 477
click at [1185, 100] on button "button" at bounding box center [1185, 106] width 20 height 20
click at [1122, 137] on button "Edit" at bounding box center [1133, 135] width 116 height 23
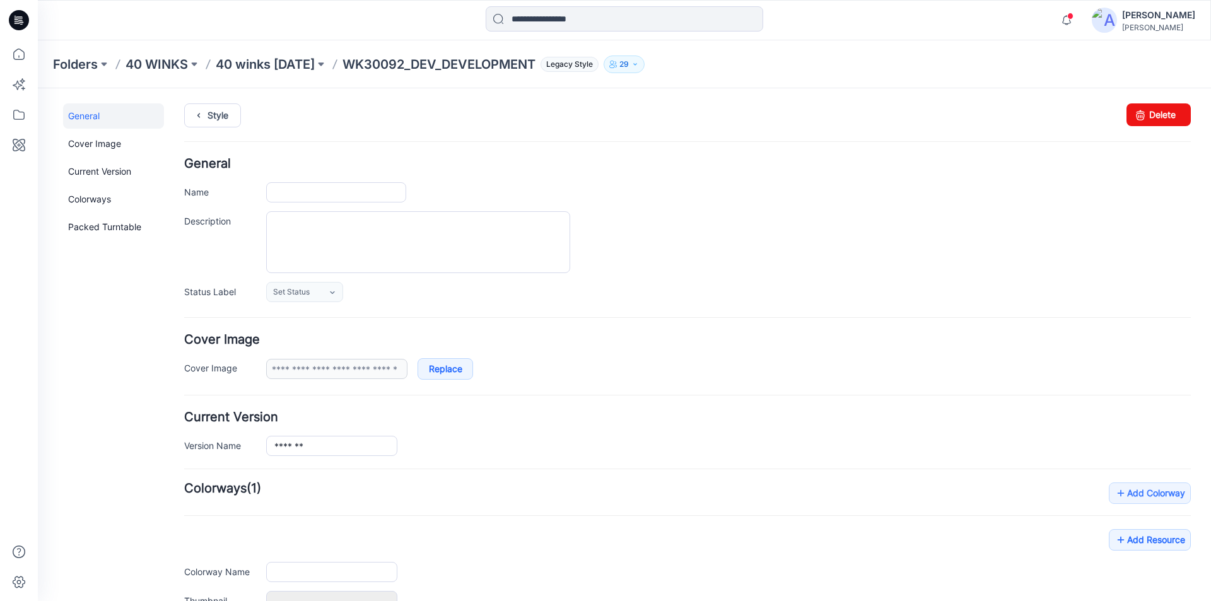
type input "**********"
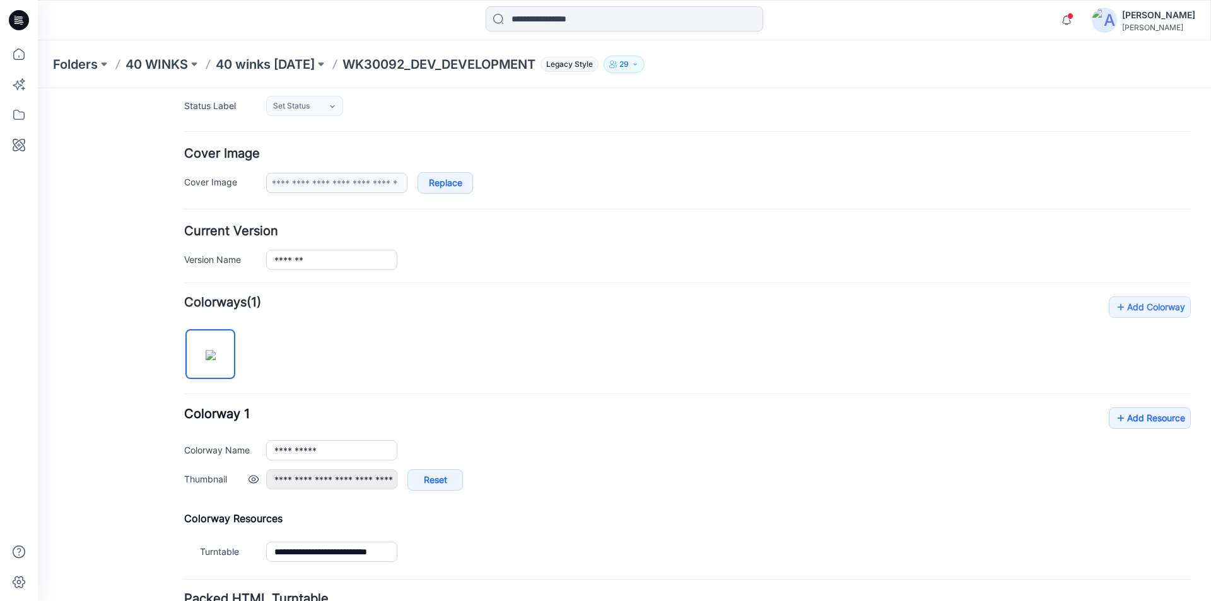
scroll to position [189, 0]
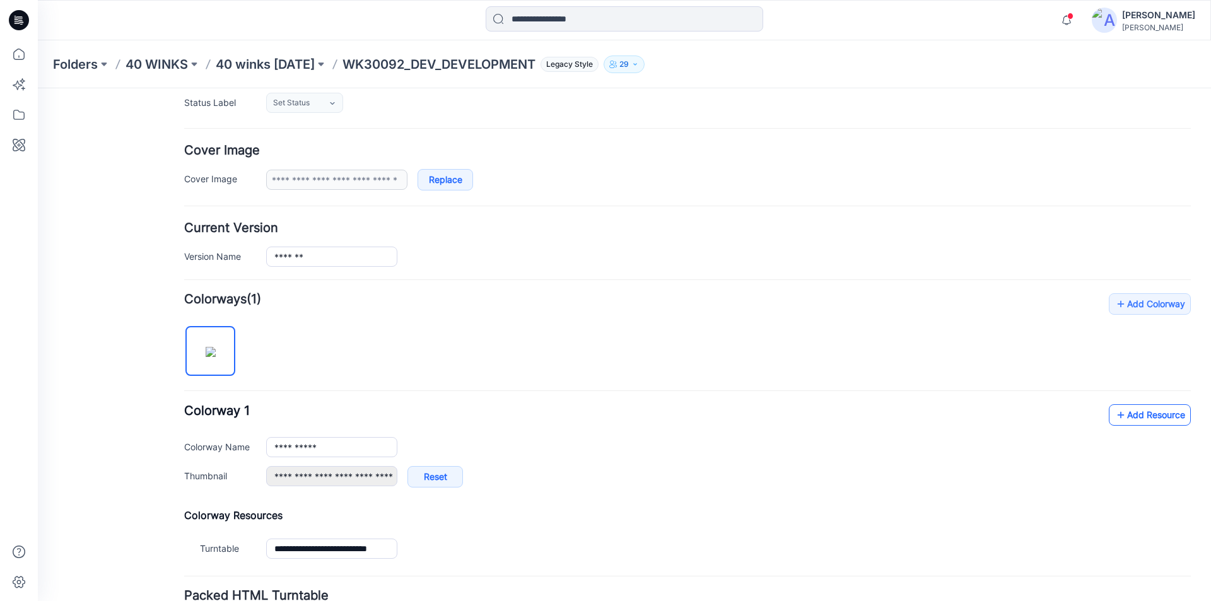
click at [1122, 415] on link "Add Resource" at bounding box center [1150, 414] width 82 height 21
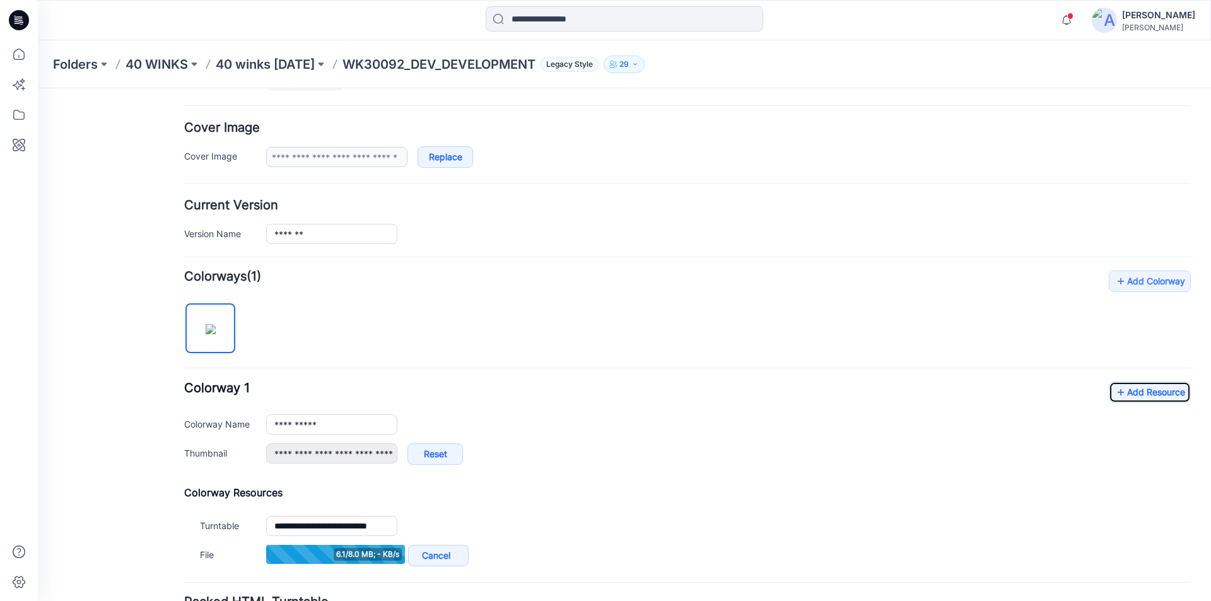
scroll to position [252, 0]
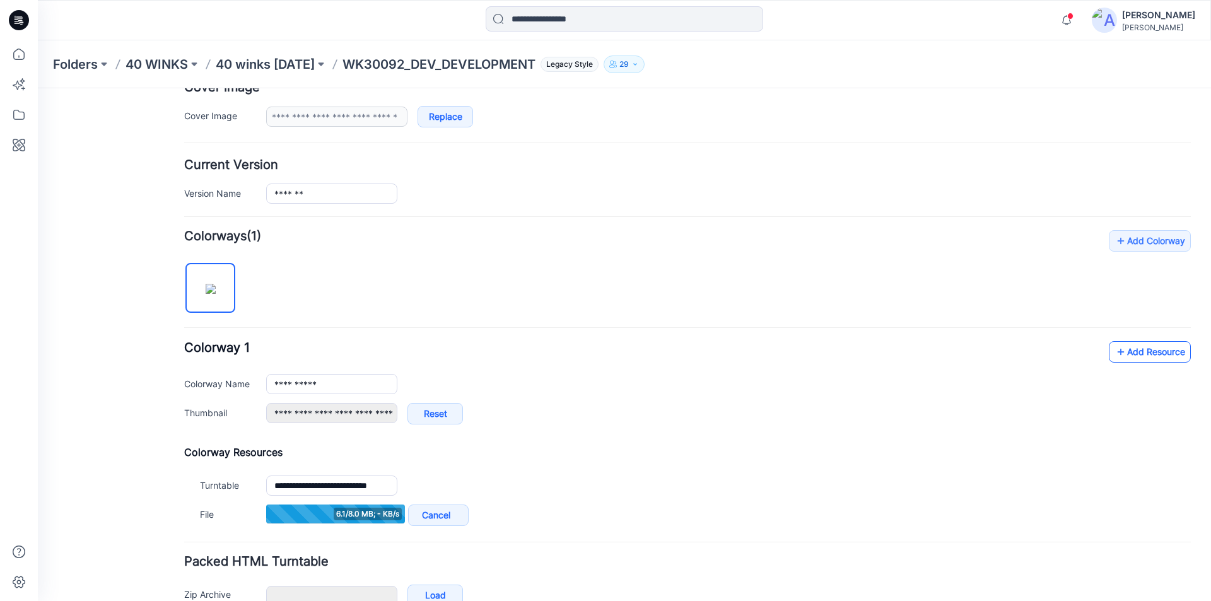
click at [1131, 346] on link "Add Resource" at bounding box center [1150, 351] width 82 height 21
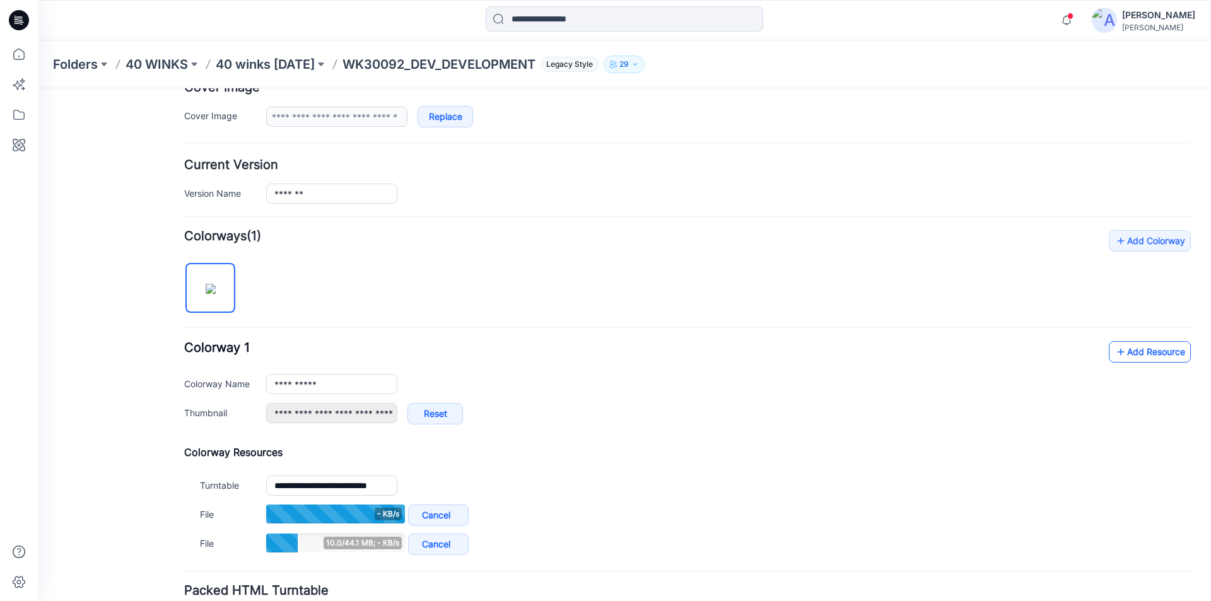
click at [1162, 358] on link "Add Resource" at bounding box center [1150, 351] width 82 height 21
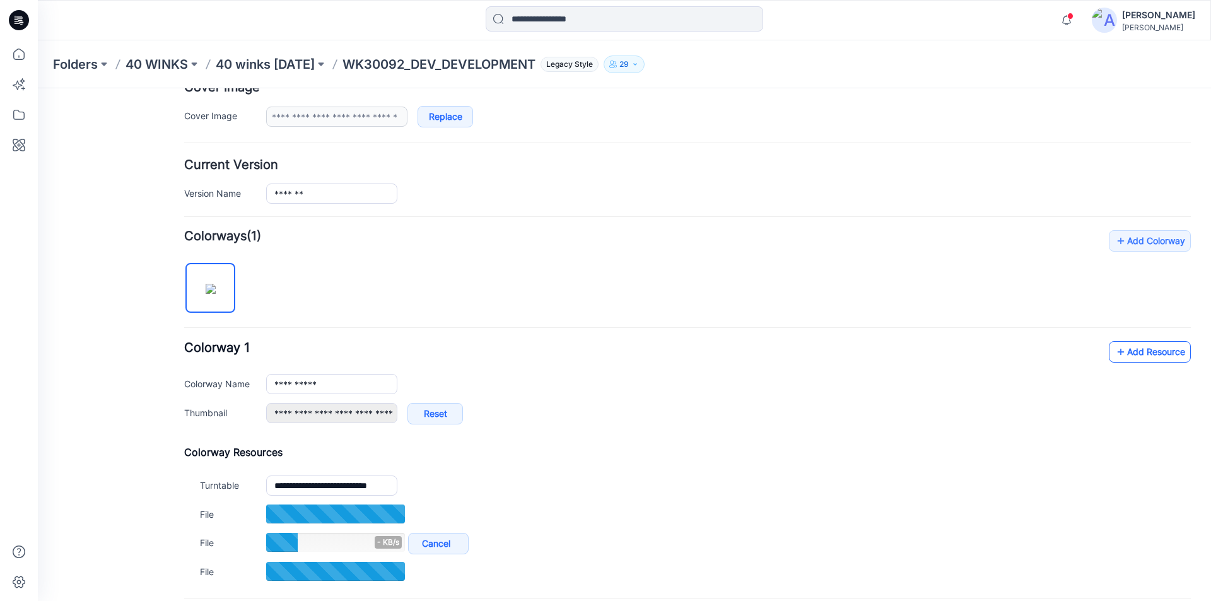
click at [1139, 345] on link "Add Resource" at bounding box center [1150, 351] width 82 height 21
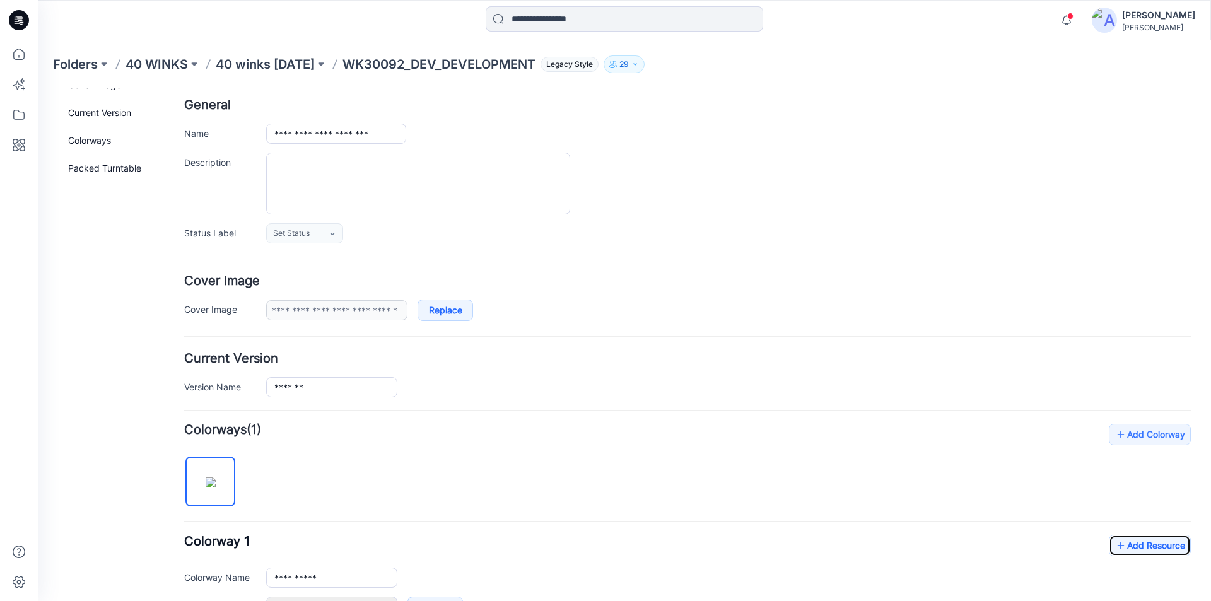
scroll to position [0, 0]
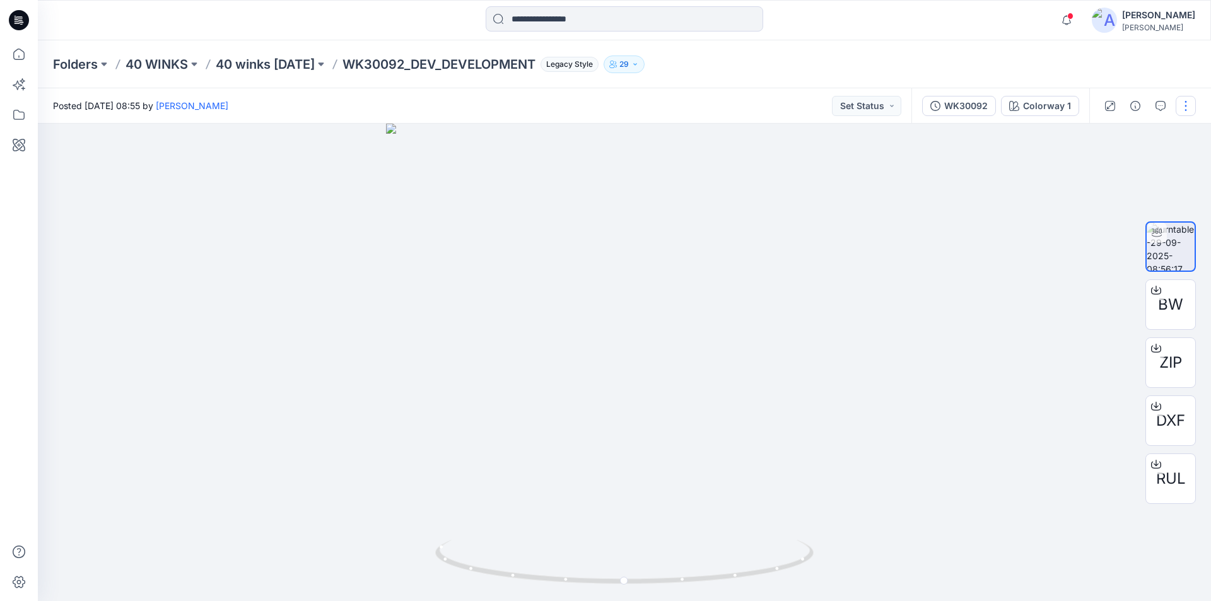
click at [1191, 107] on button "button" at bounding box center [1185, 106] width 20 height 20
click at [1129, 137] on button "Edit" at bounding box center [1133, 135] width 116 height 23
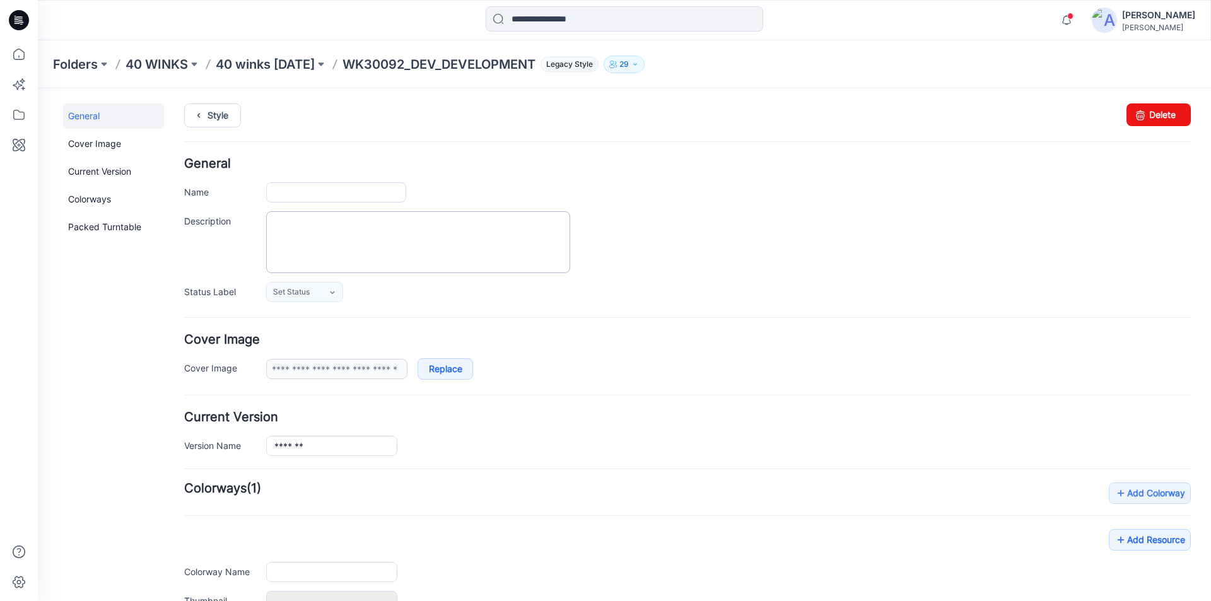
type input "**********"
click at [332, 196] on input "**********" at bounding box center [336, 192] width 140 height 20
drag, startPoint x: 339, startPoint y: 194, endPoint x: 316, endPoint y: 197, distance: 22.9
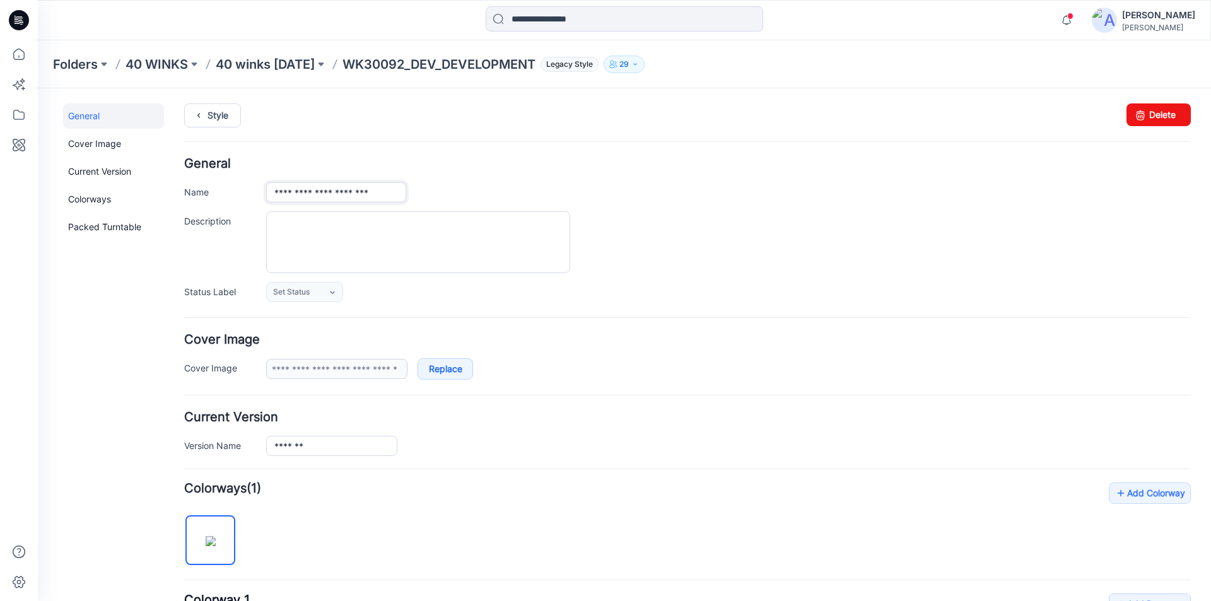
click at [316, 197] on input "**********" at bounding box center [336, 192] width 140 height 20
type input "**********"
click at [205, 110] on icon at bounding box center [199, 115] width 18 height 23
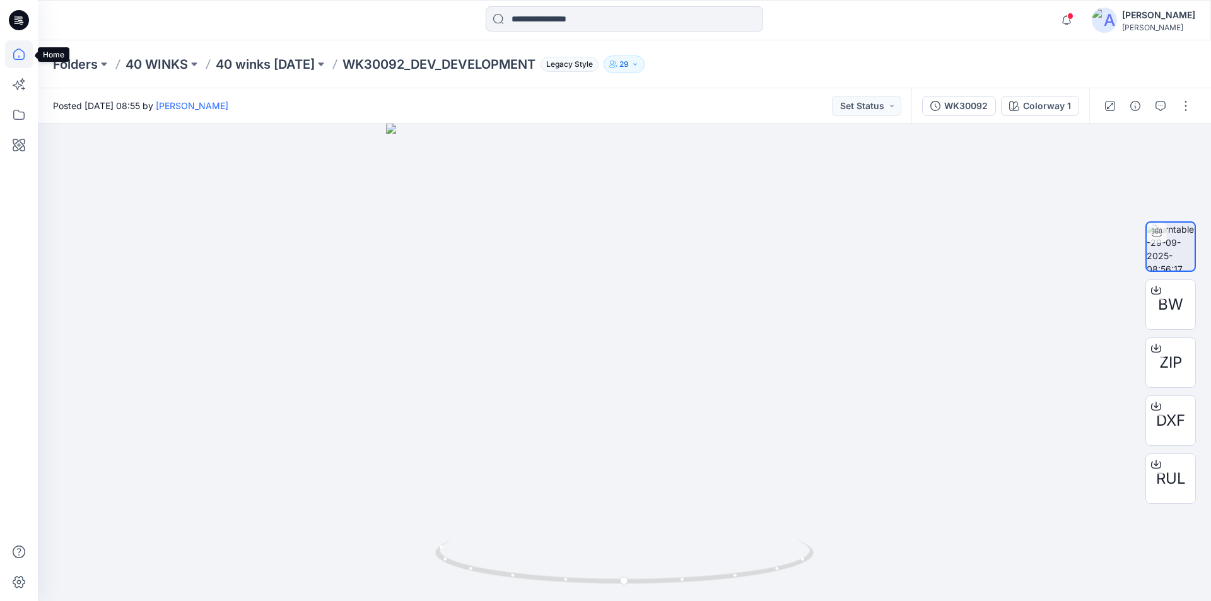
click at [20, 60] on icon at bounding box center [18, 54] width 11 height 11
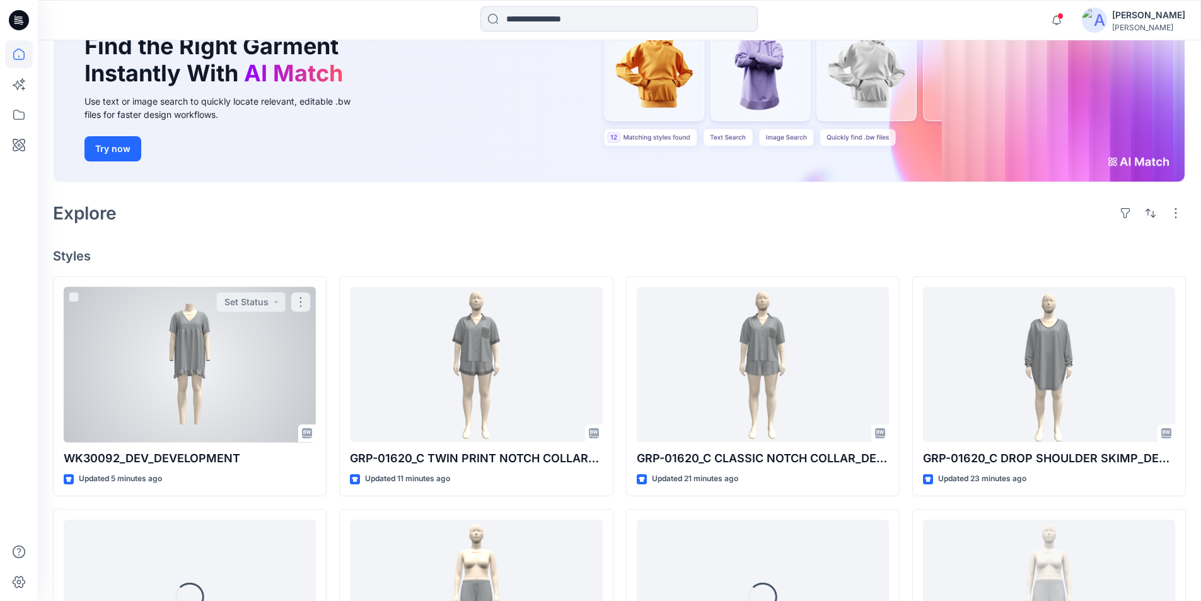
scroll to position [126, 0]
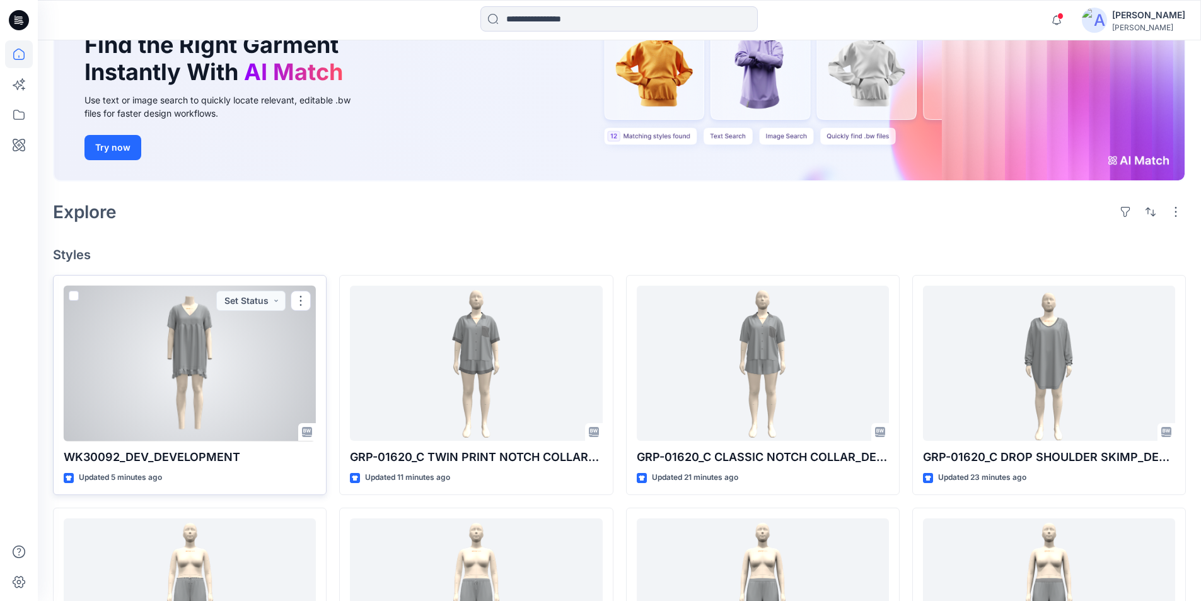
click at [263, 390] on div at bounding box center [190, 364] width 252 height 156
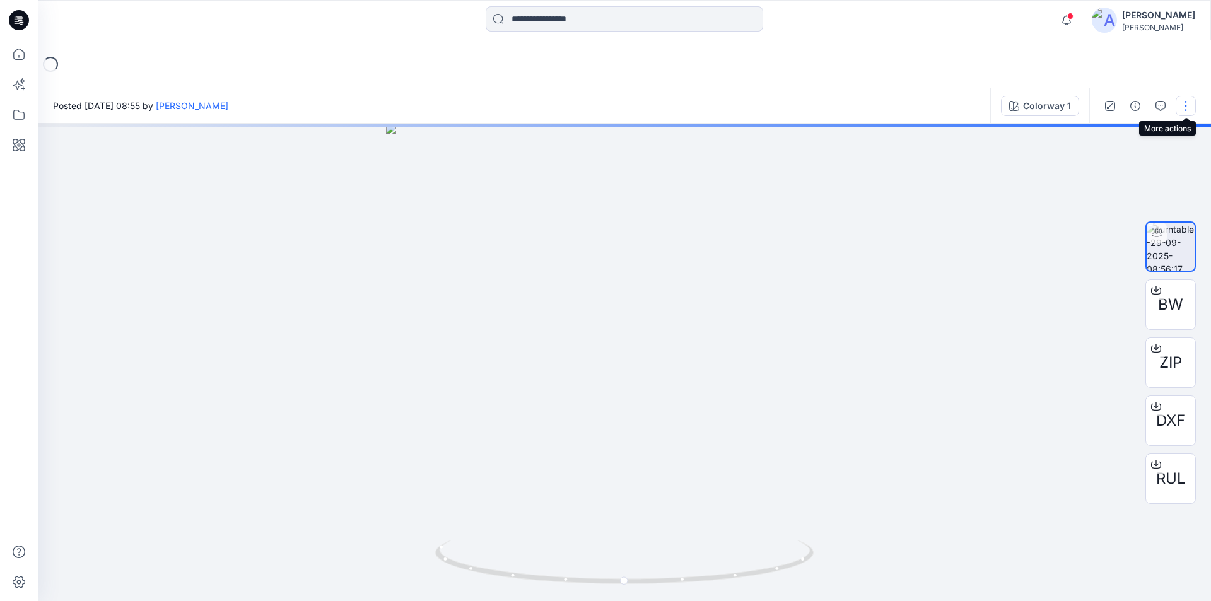
click at [1189, 107] on button "button" at bounding box center [1185, 106] width 20 height 20
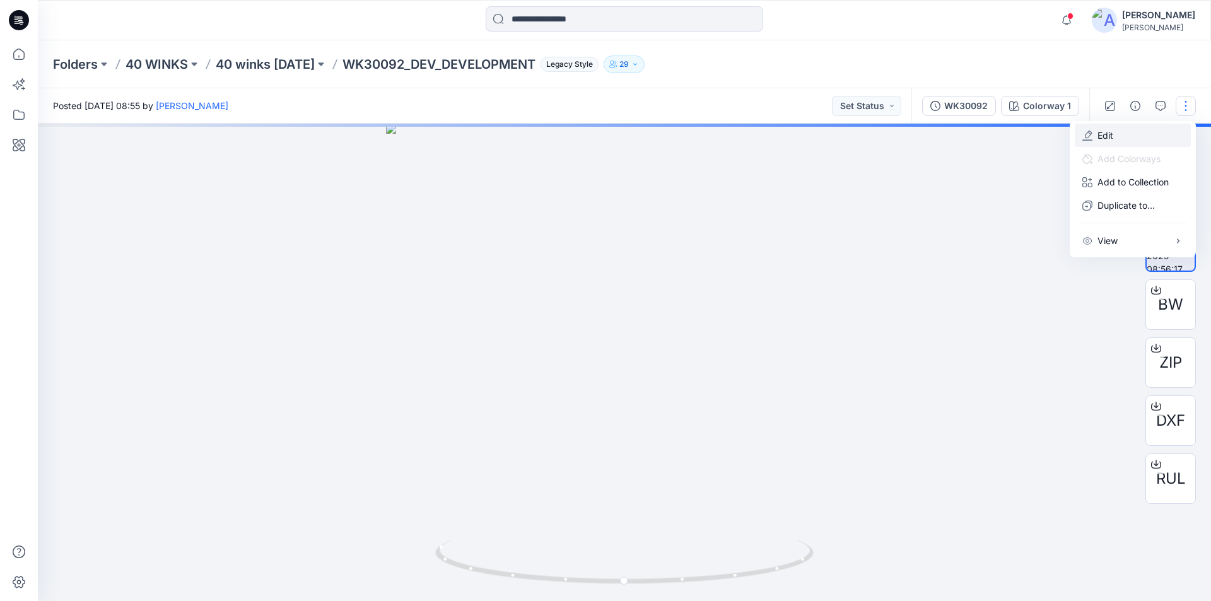
click at [1101, 137] on p "Edit" at bounding box center [1105, 135] width 16 height 13
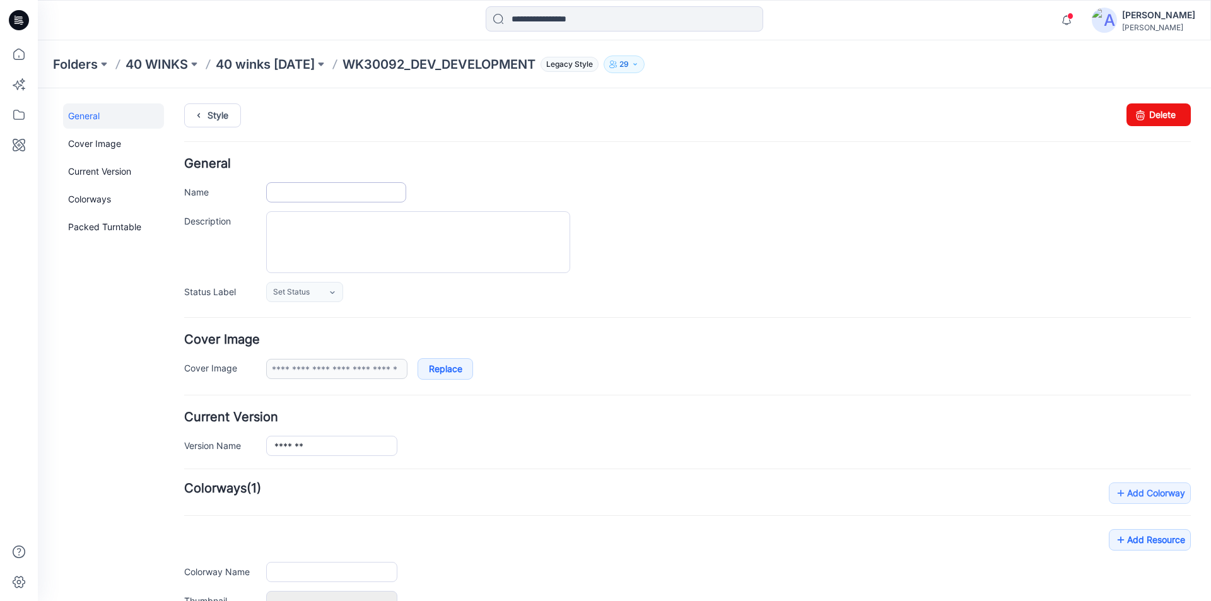
type input "**********"
drag, startPoint x: 339, startPoint y: 193, endPoint x: 320, endPoint y: 195, distance: 19.1
click at [320, 195] on input "**********" at bounding box center [336, 192] width 140 height 20
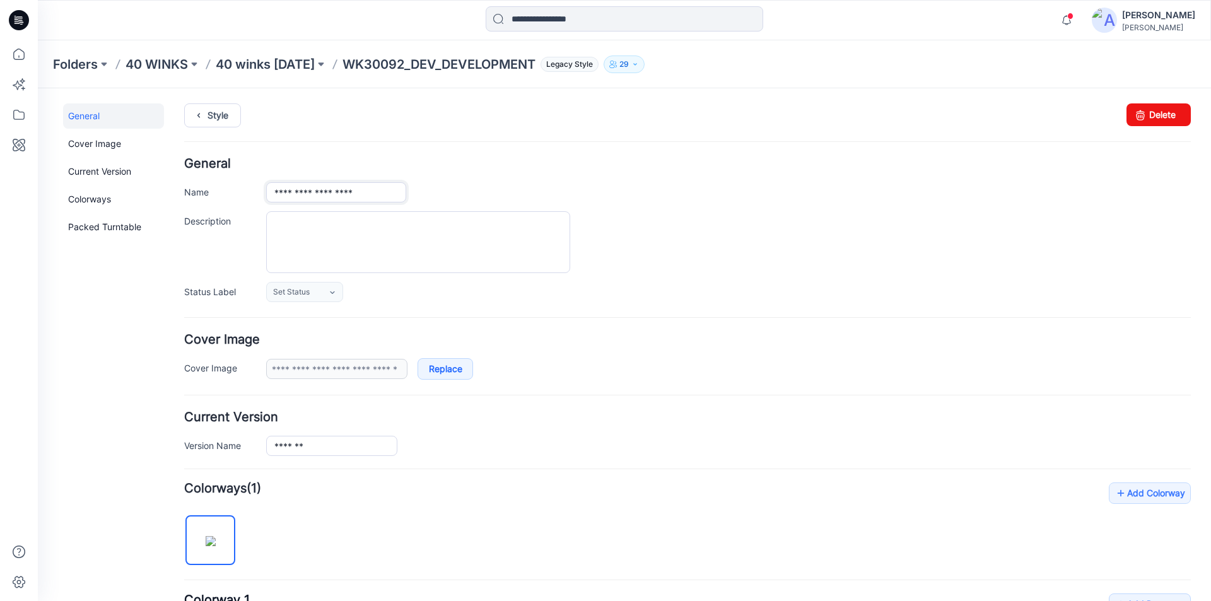
type input "**********"
click at [505, 166] on h4 "General" at bounding box center [687, 164] width 1006 height 12
click at [223, 116] on link "Style" at bounding box center [212, 115] width 57 height 24
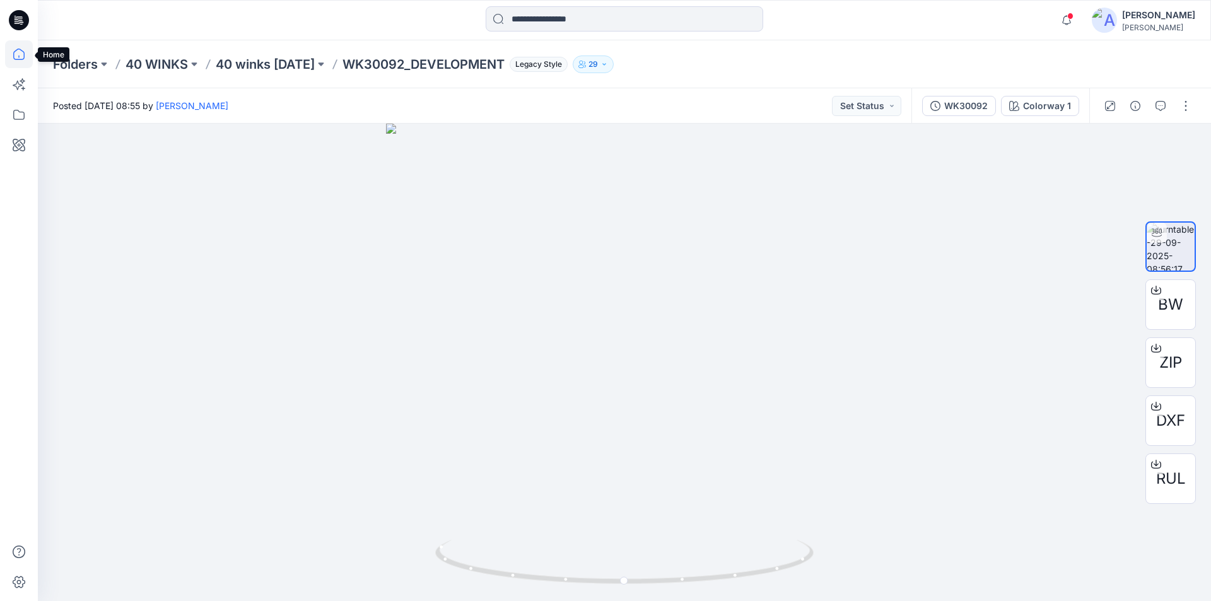
click at [20, 55] on icon at bounding box center [19, 54] width 28 height 28
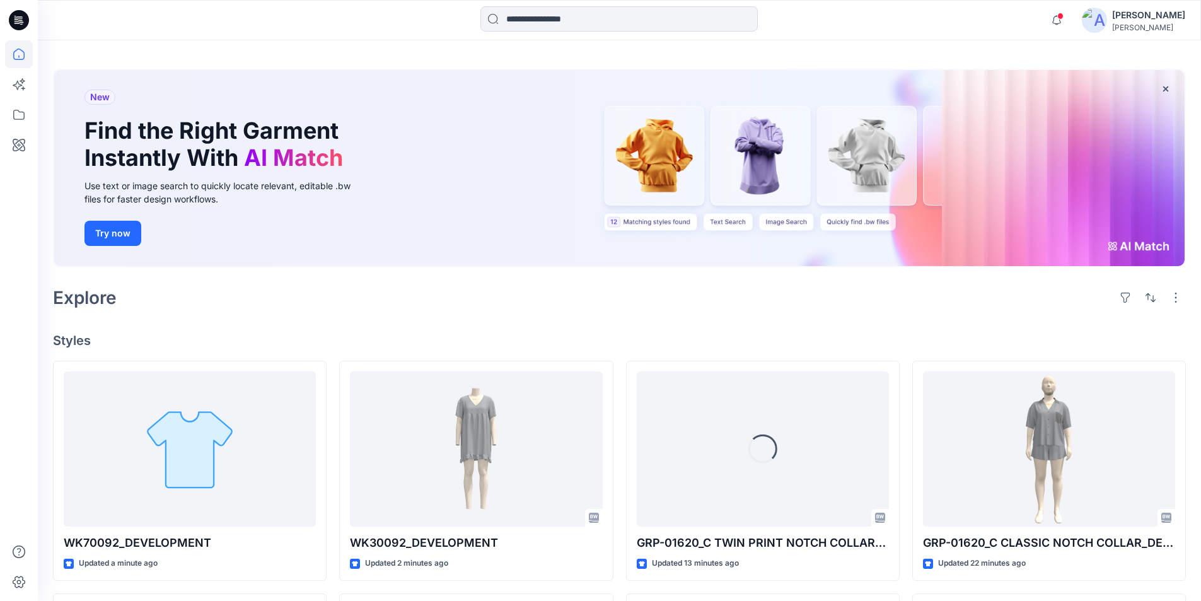
scroll to position [63, 0]
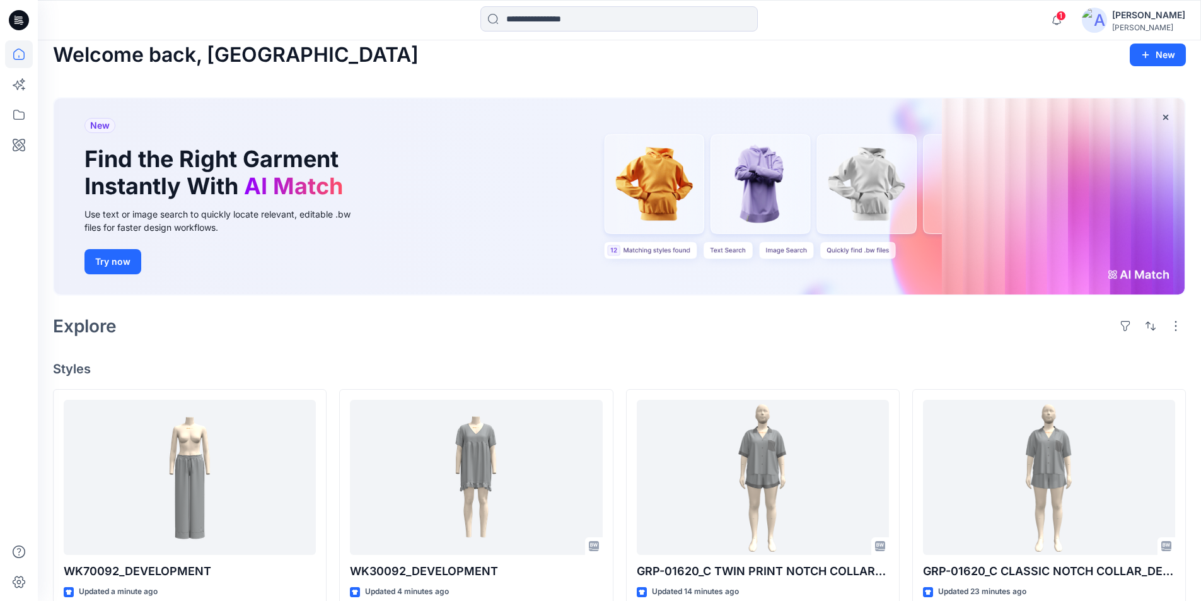
scroll to position [252, 0]
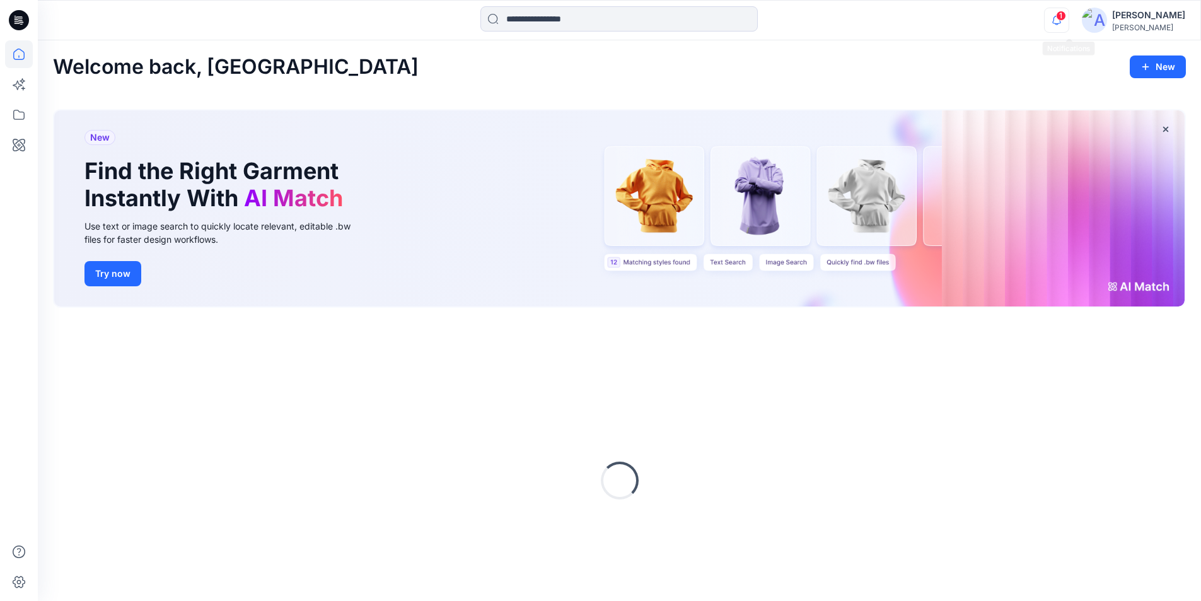
click at [1063, 18] on icon "button" at bounding box center [1057, 20] width 24 height 25
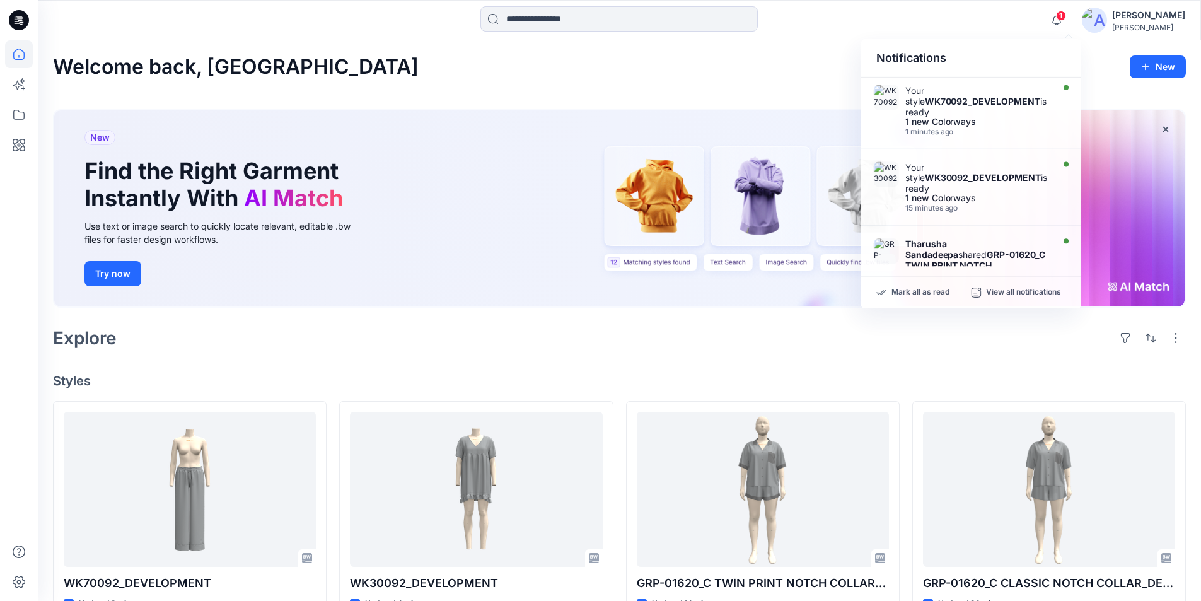
click at [765, 47] on div "Welcome back, [PERSON_NAME] New New Find the Right Garment Instantly With AI Ma…" at bounding box center [619, 593] width 1163 height 1107
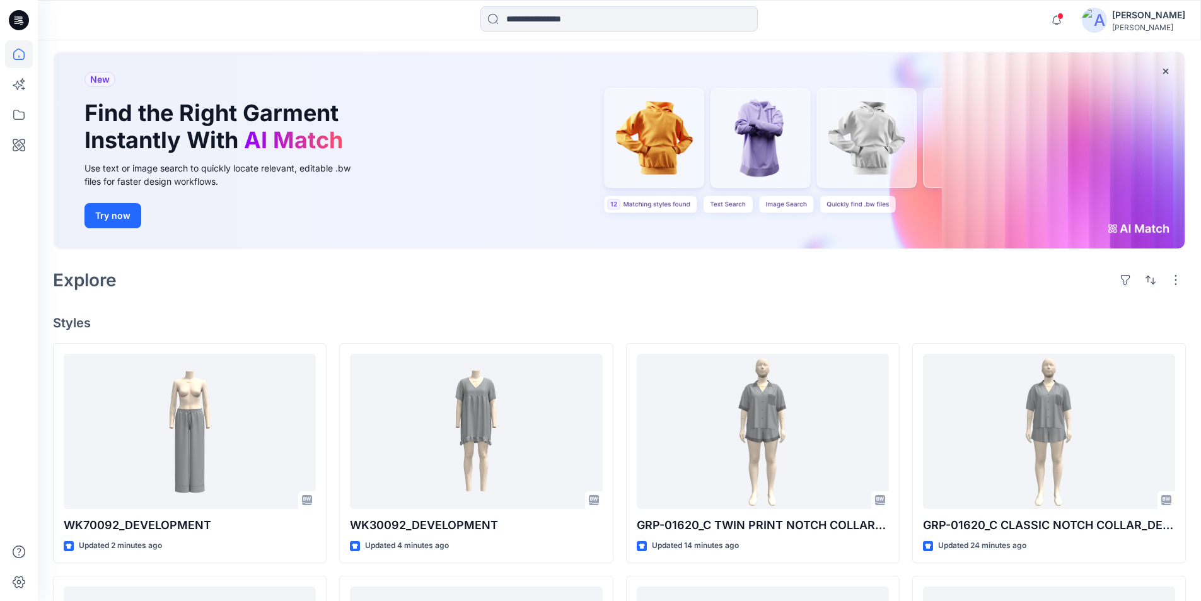
scroll to position [126, 0]
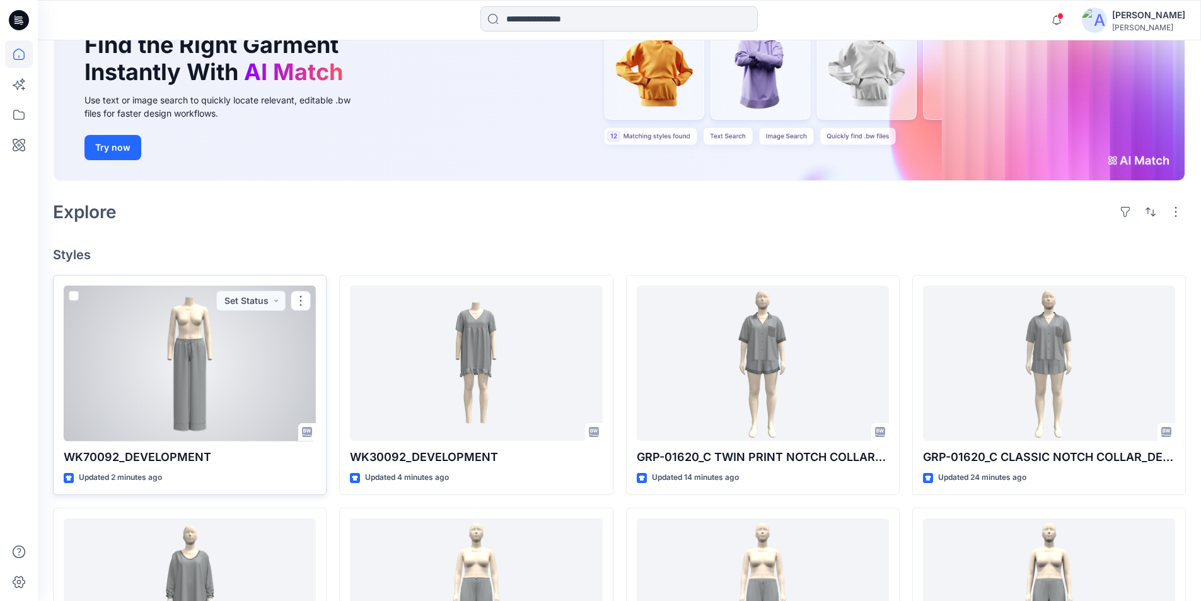
click at [197, 398] on div at bounding box center [190, 364] width 252 height 156
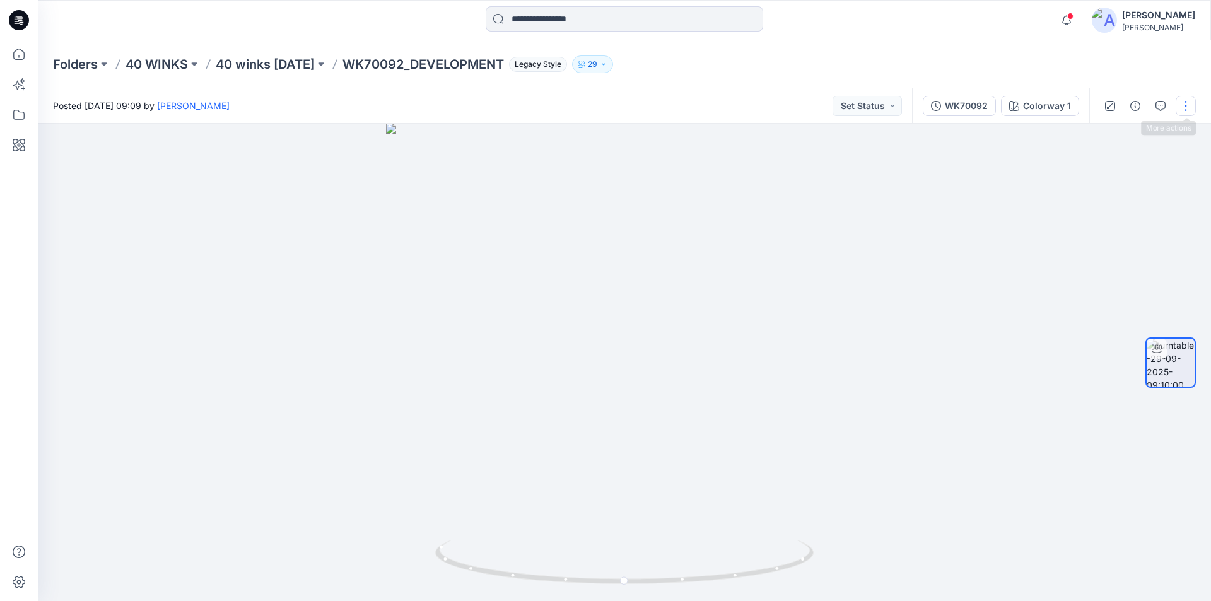
click at [1184, 100] on button "button" at bounding box center [1185, 106] width 20 height 20
click at [1129, 138] on button "Edit" at bounding box center [1133, 135] width 116 height 23
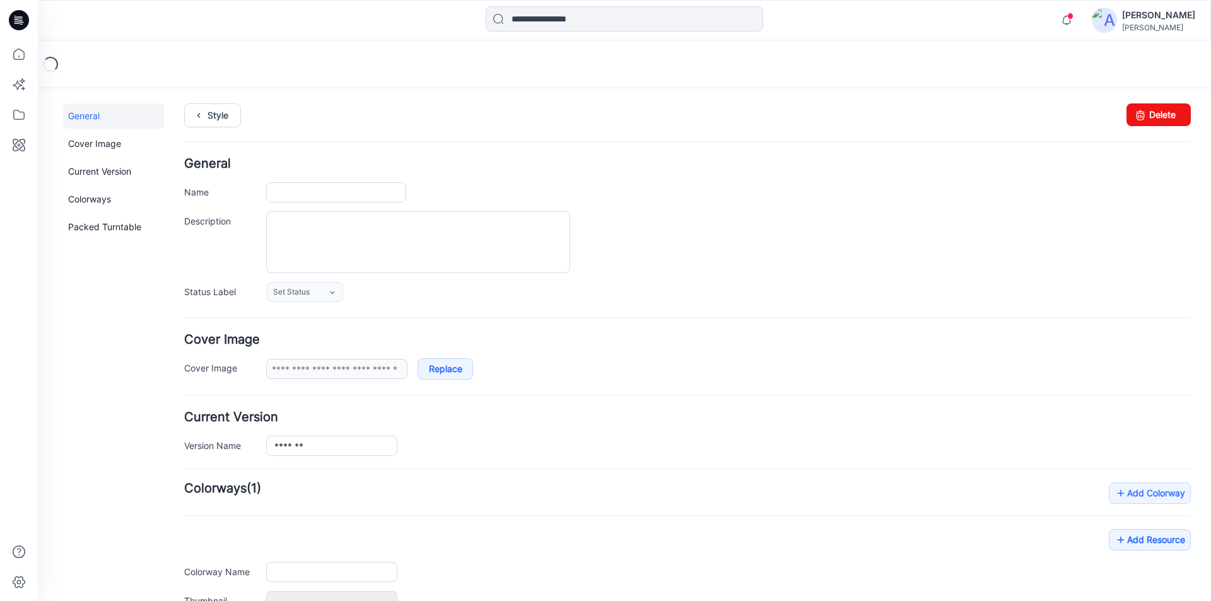
type input "**********"
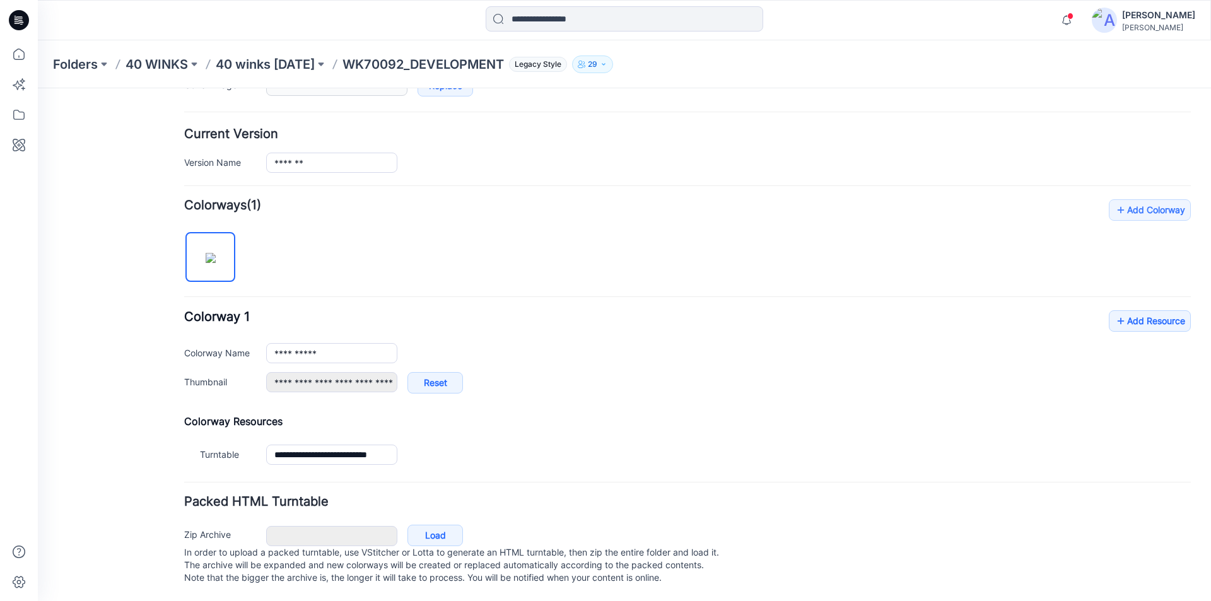
scroll to position [296, 0]
click at [1162, 310] on link "Add Resource" at bounding box center [1150, 320] width 82 height 21
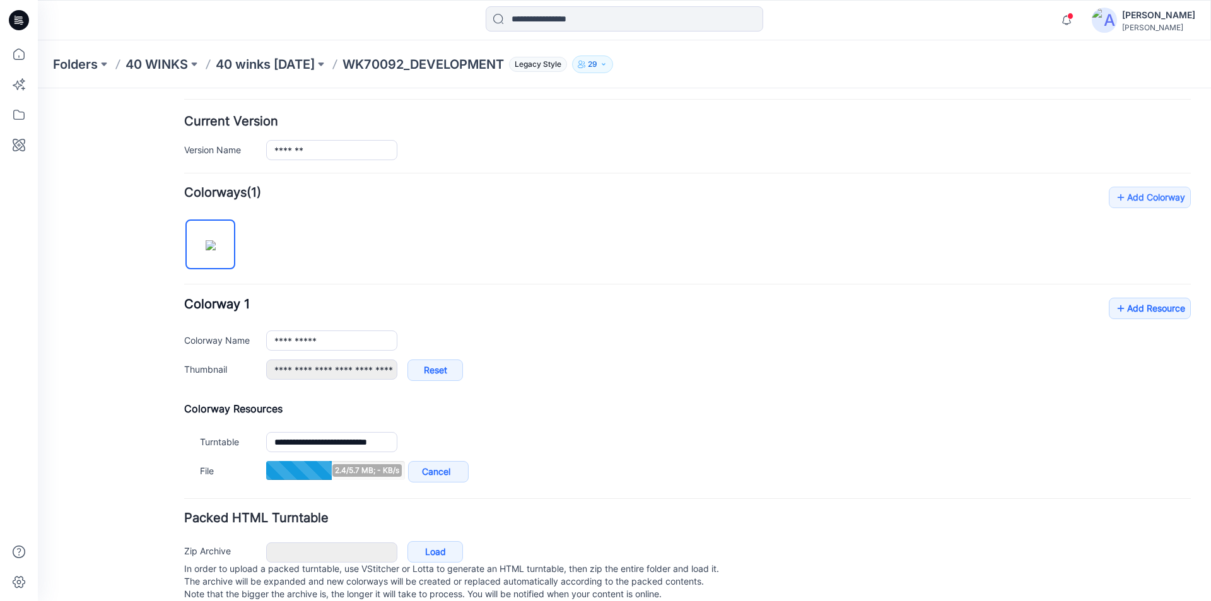
click at [1116, 297] on div "**********" at bounding box center [687, 336] width 1006 height 299
click at [1117, 300] on link "Add Resource" at bounding box center [1150, 308] width 82 height 21
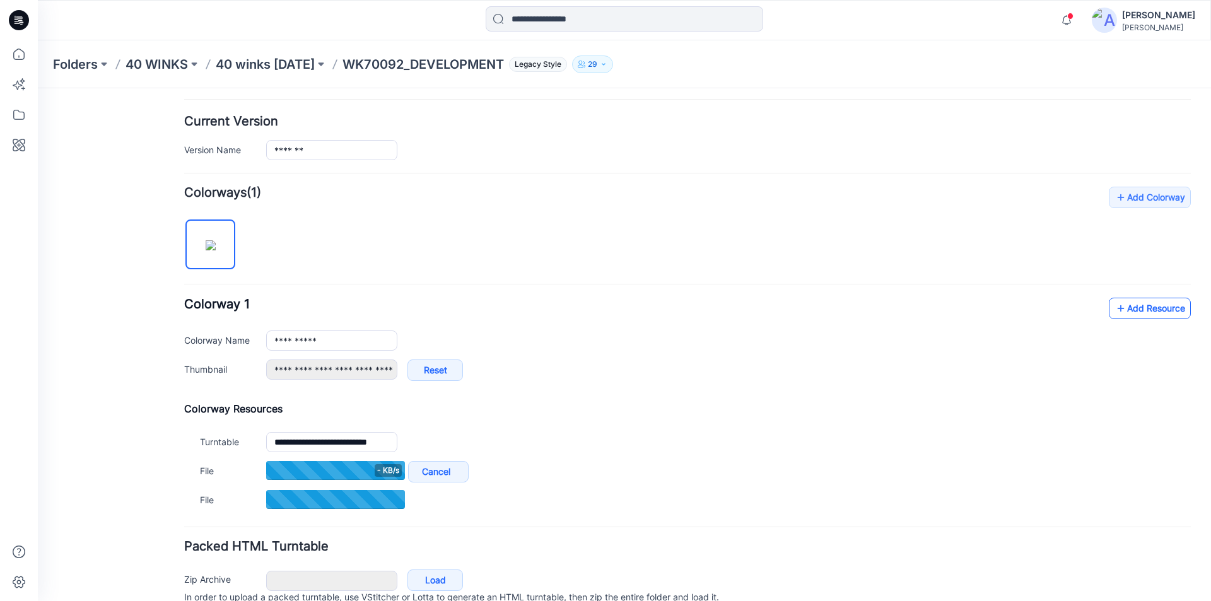
click at [1131, 305] on link "Add Resource" at bounding box center [1150, 308] width 82 height 21
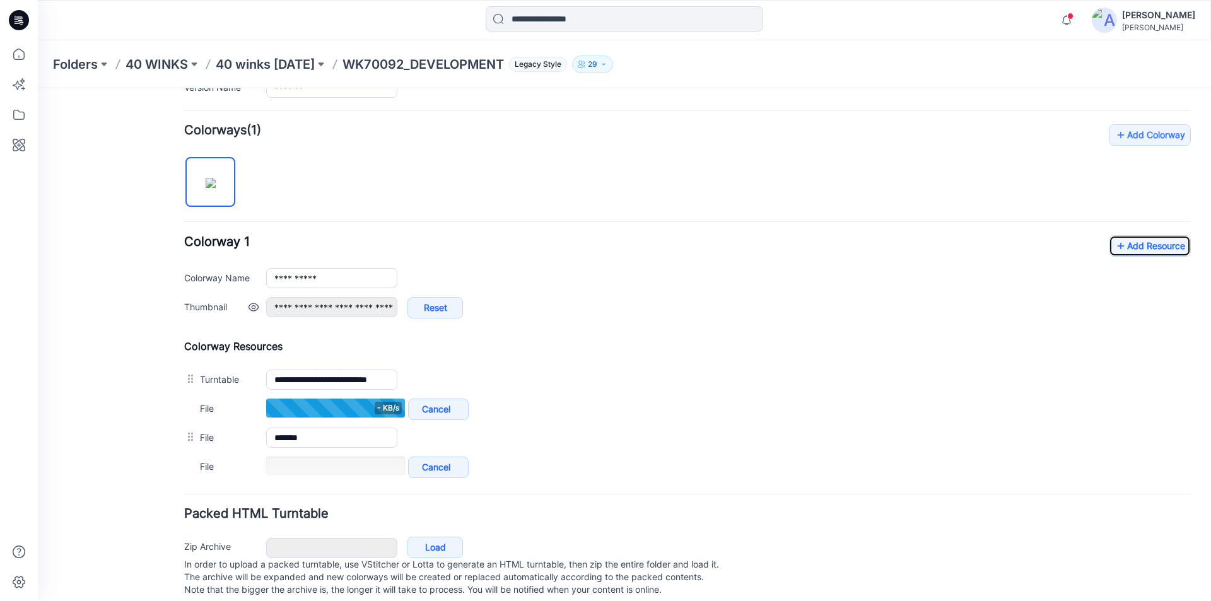
scroll to position [359, 0]
click at [1142, 248] on link "Add Resource" at bounding box center [1150, 245] width 82 height 21
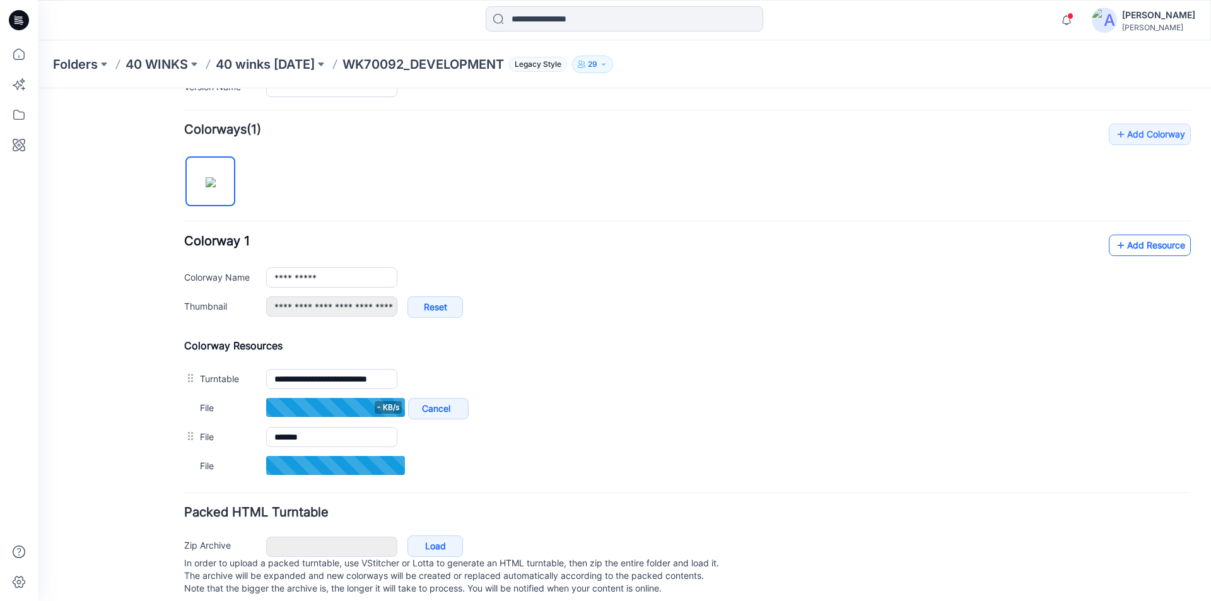
click at [1139, 249] on link "Add Resource" at bounding box center [1150, 245] width 82 height 21
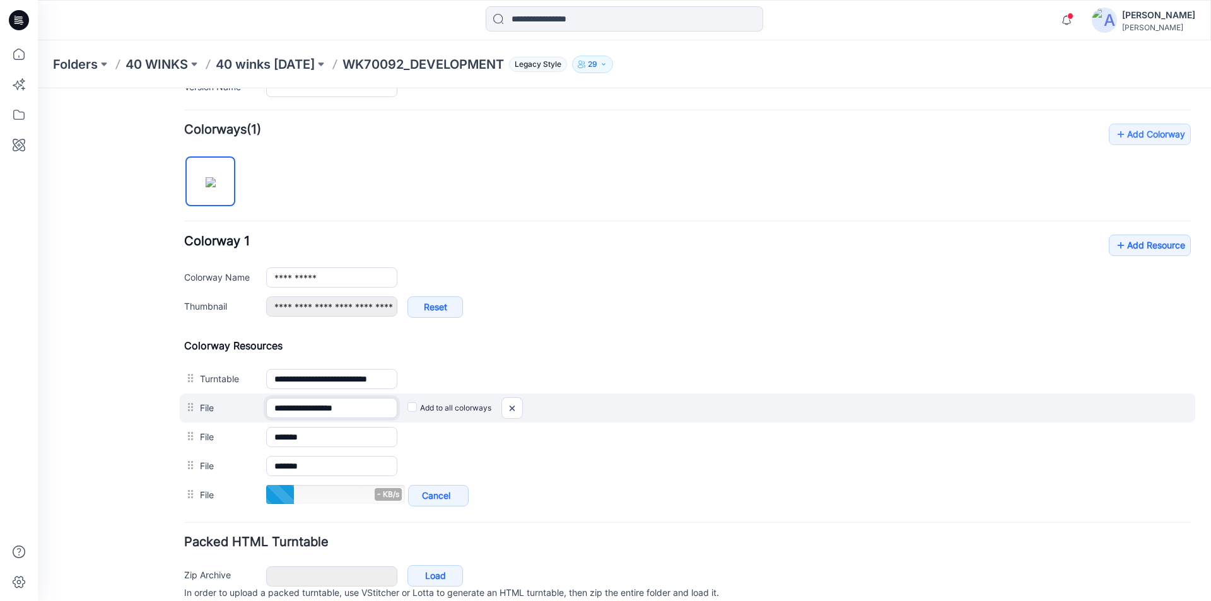
drag, startPoint x: 336, startPoint y: 407, endPoint x: 317, endPoint y: 405, distance: 19.6
click at [317, 405] on input "**********" at bounding box center [331, 408] width 131 height 20
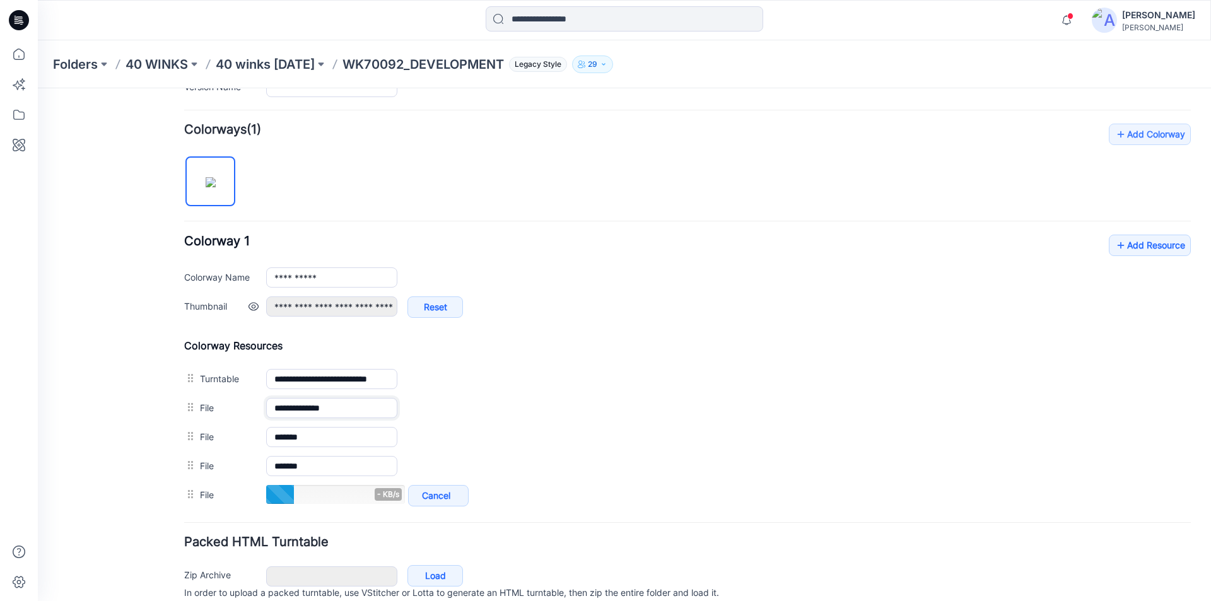
type input "**********"
click at [562, 329] on div "**********" at bounding box center [728, 313] width 924 height 34
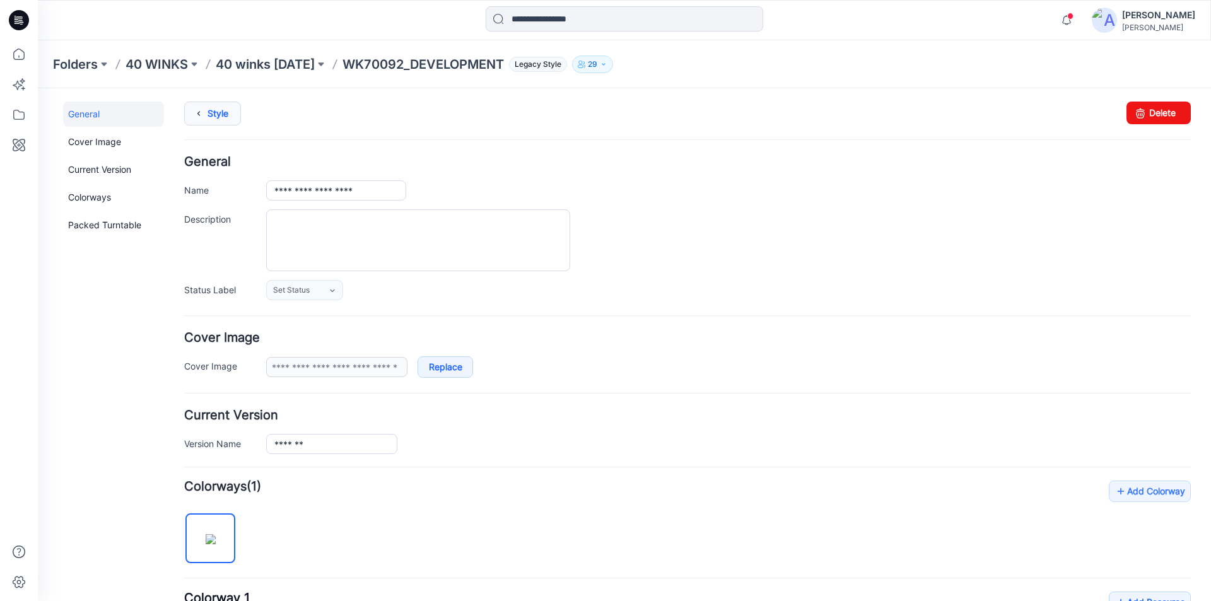
scroll to position [0, 0]
click at [212, 117] on link "Style" at bounding box center [212, 115] width 57 height 24
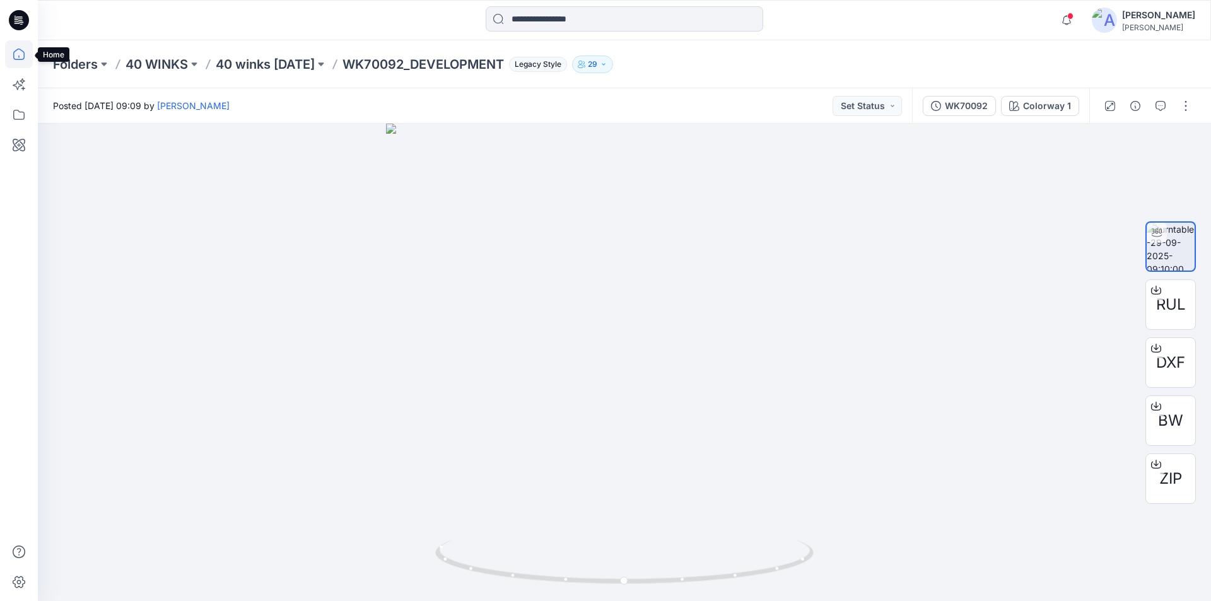
click at [22, 50] on icon at bounding box center [19, 54] width 28 height 28
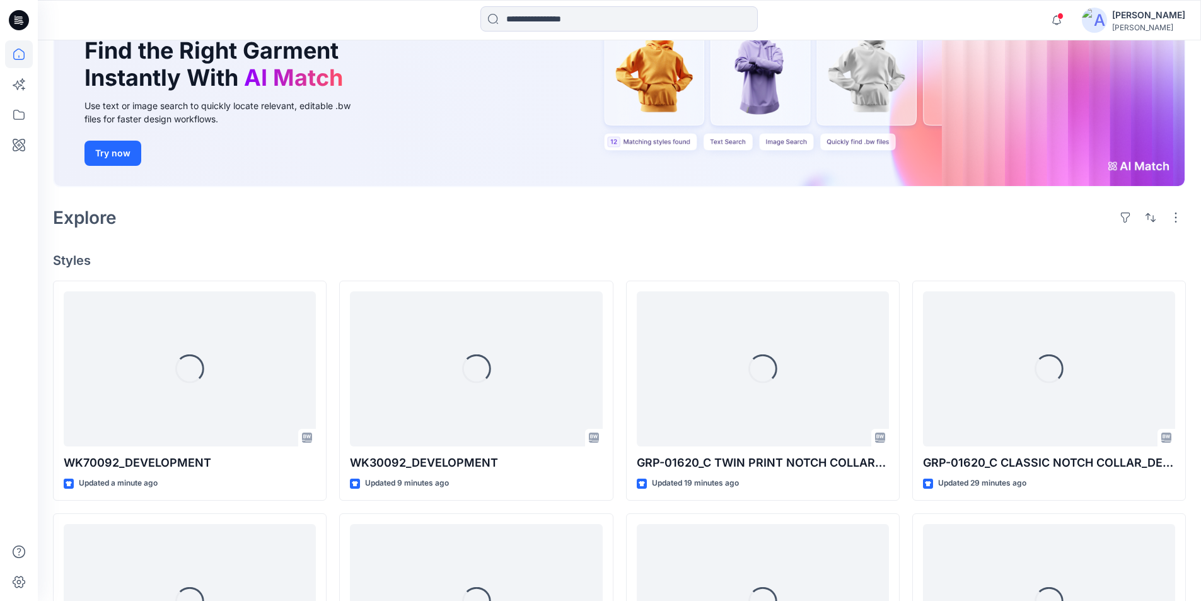
scroll to position [126, 0]
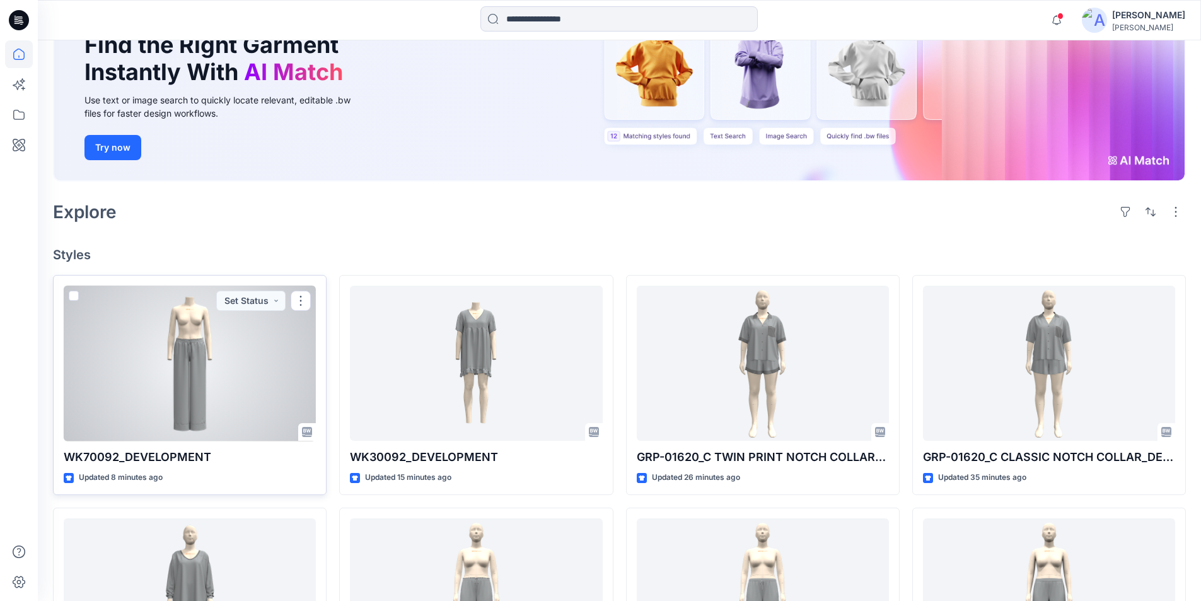
click at [173, 372] on div at bounding box center [190, 364] width 252 height 156
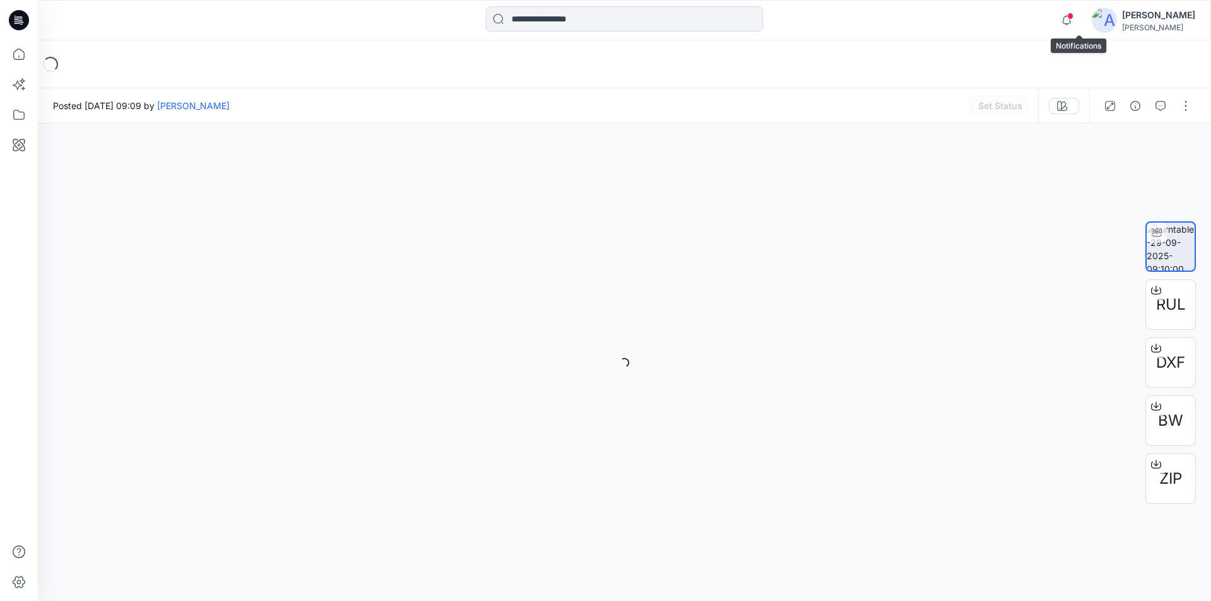
click at [1073, 19] on span at bounding box center [1070, 16] width 6 height 7
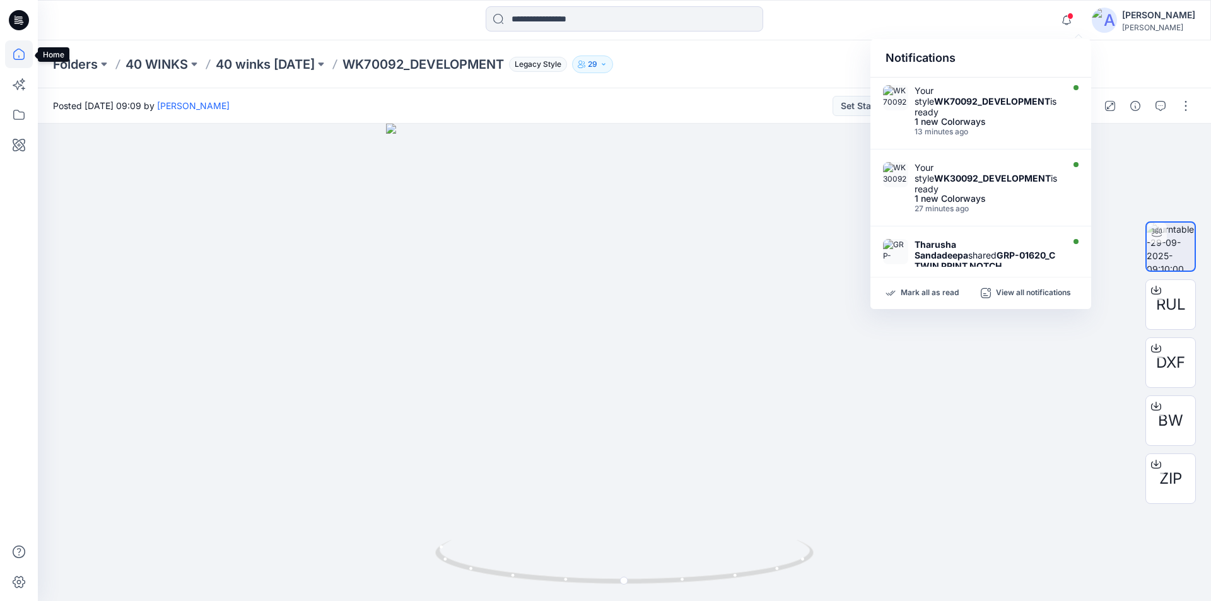
click at [11, 49] on icon at bounding box center [19, 54] width 28 height 28
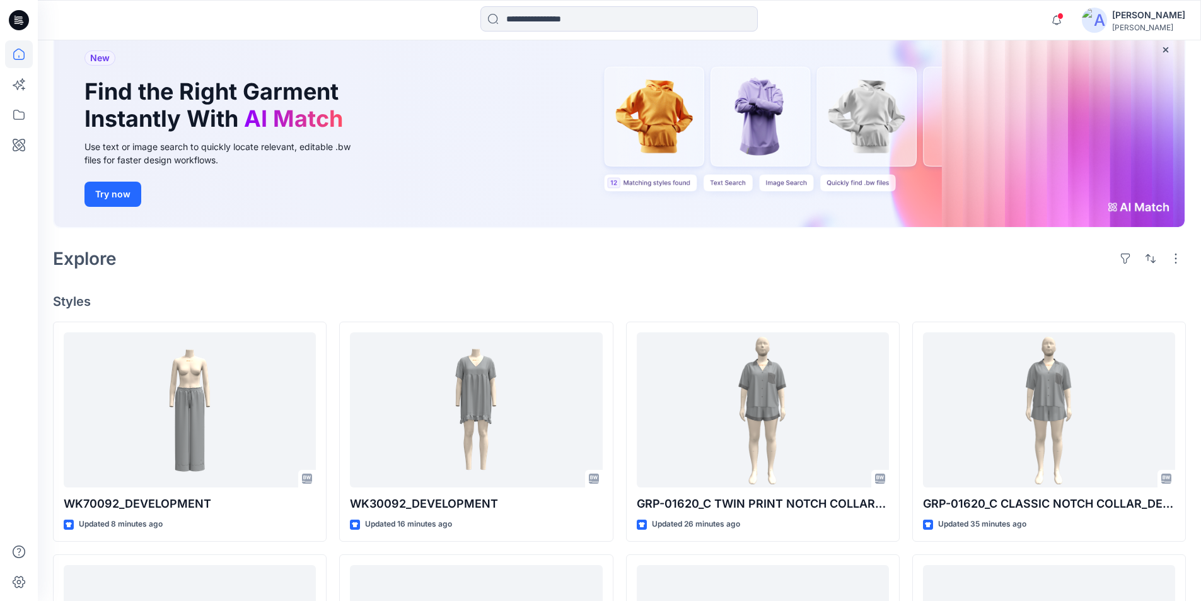
scroll to position [189, 0]
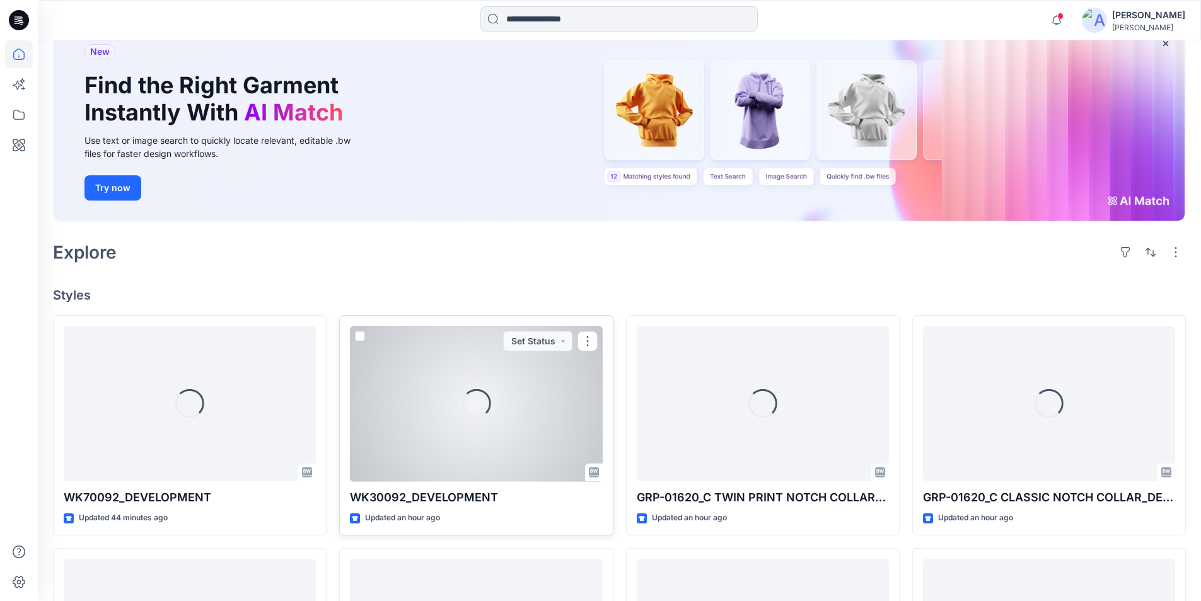
scroll to position [252, 0]
